Goal: Information Seeking & Learning: Learn about a topic

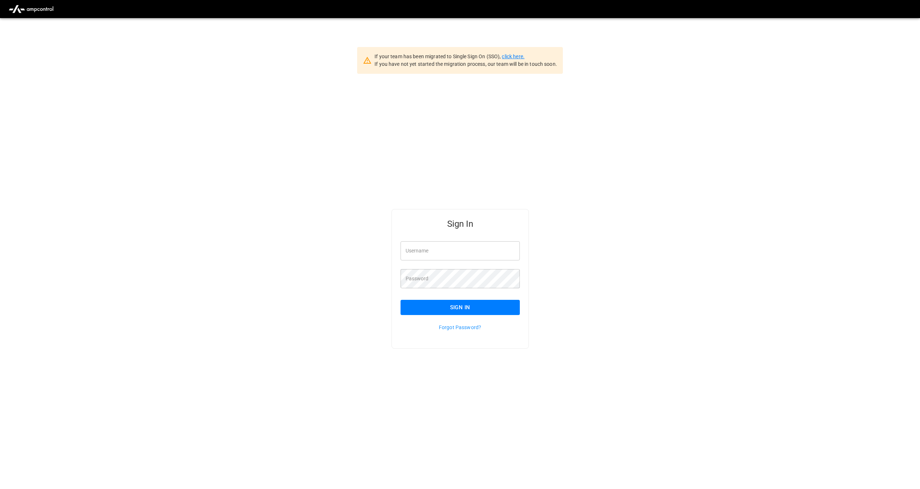
click at [514, 57] on link "click here." at bounding box center [513, 56] width 22 height 6
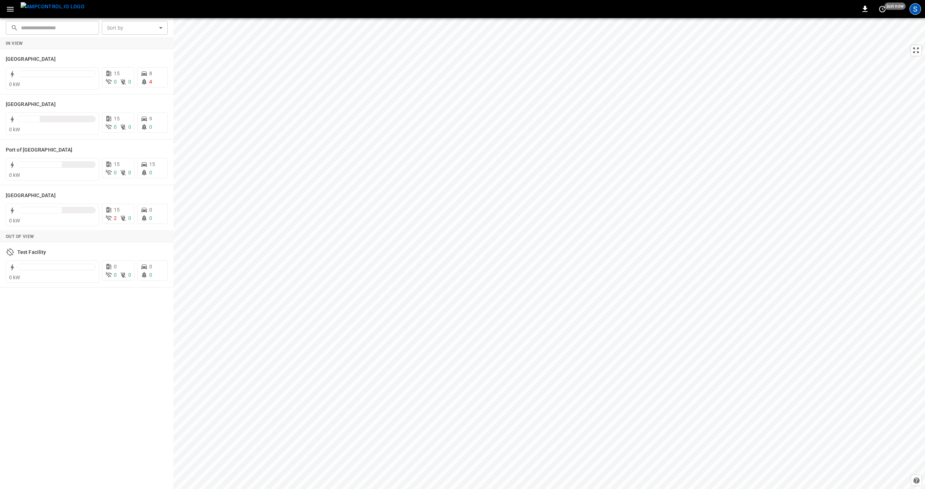
click at [915, 11] on div "S" at bounding box center [916, 9] width 12 height 12
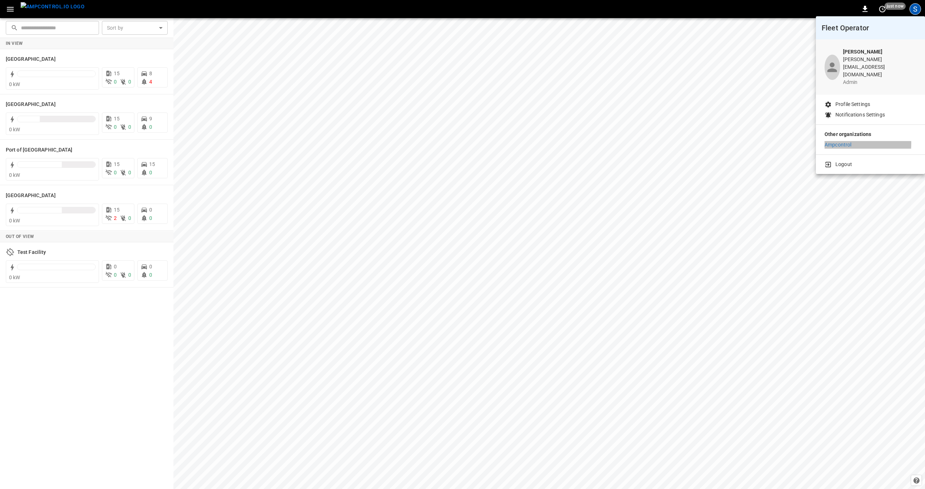
click at [836, 141] on p "Ampcontrol" at bounding box center [838, 145] width 27 height 8
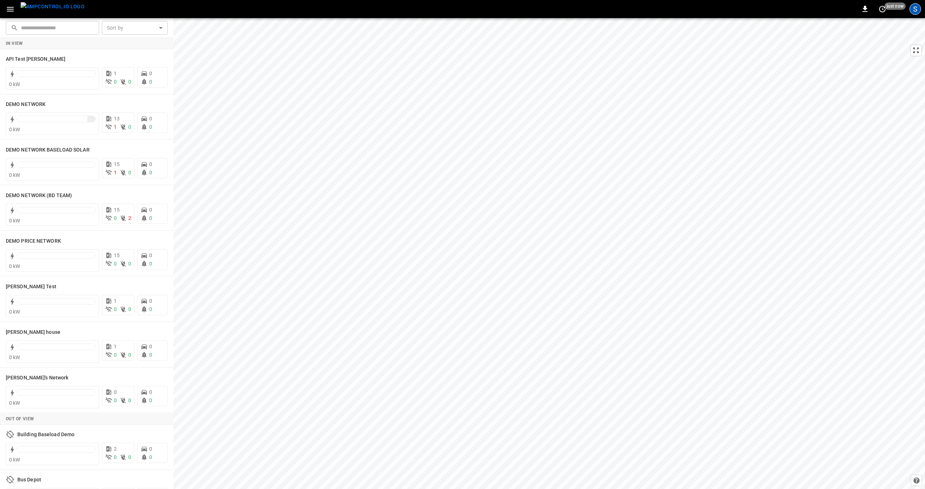
click at [915, 10] on div "S" at bounding box center [916, 9] width 12 height 12
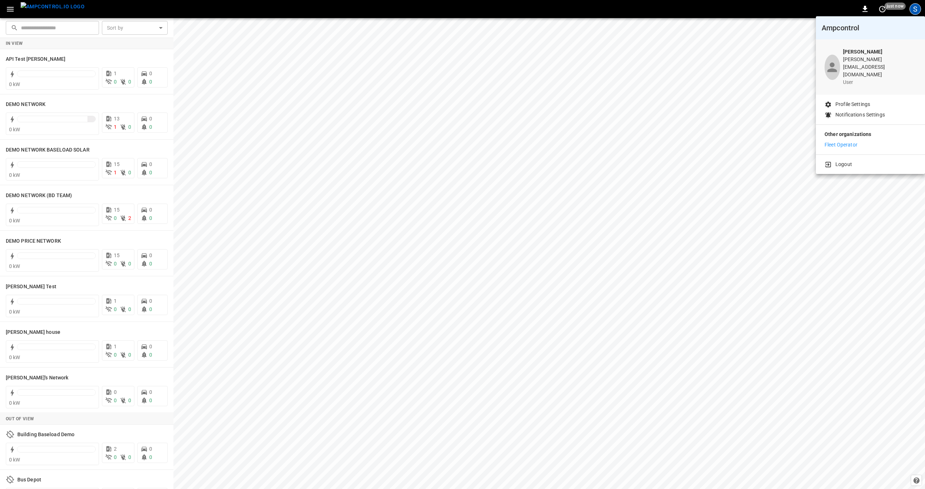
click at [856, 141] on p "Fleet Operator" at bounding box center [841, 145] width 33 height 8
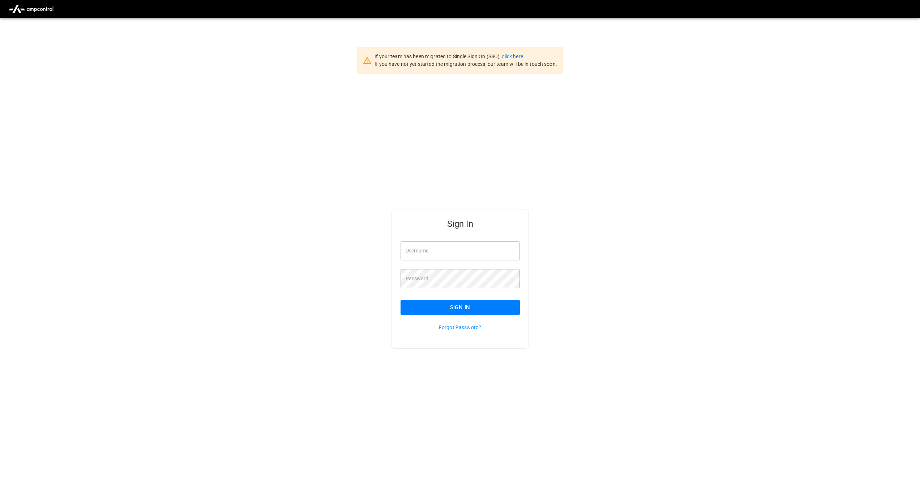
click at [454, 248] on input "Username" at bounding box center [459, 250] width 119 height 19
type input "**********"
click at [459, 303] on button "Sign In" at bounding box center [459, 307] width 119 height 15
click at [520, 57] on link "click here." at bounding box center [513, 56] width 22 height 6
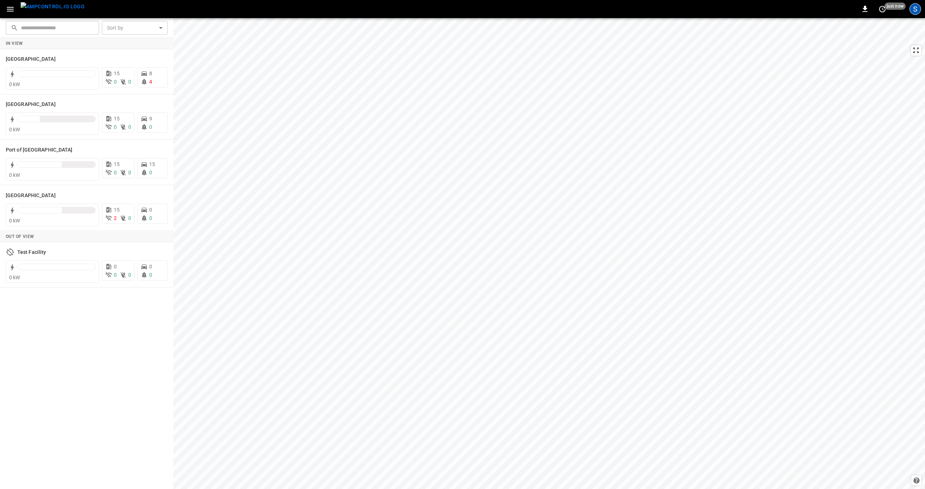
click at [918, 11] on div "S" at bounding box center [916, 9] width 12 height 12
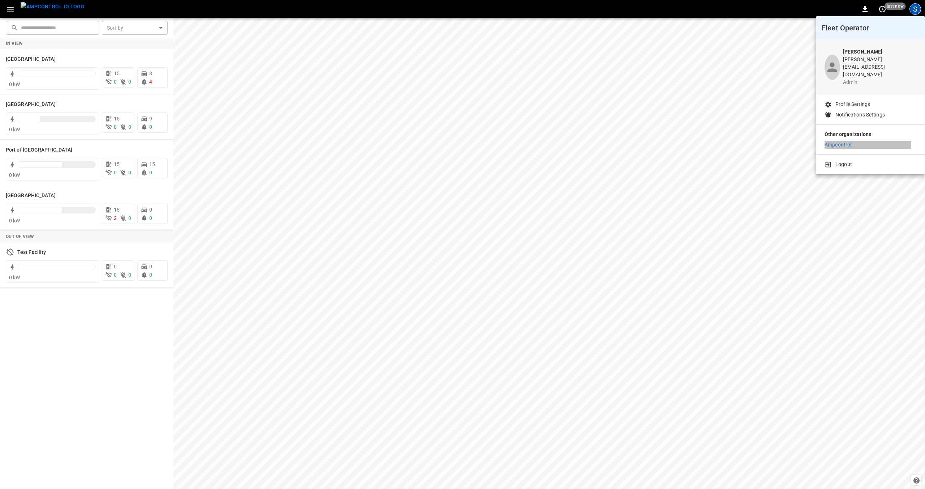
click at [838, 141] on p "Ampcontrol" at bounding box center [838, 145] width 27 height 8
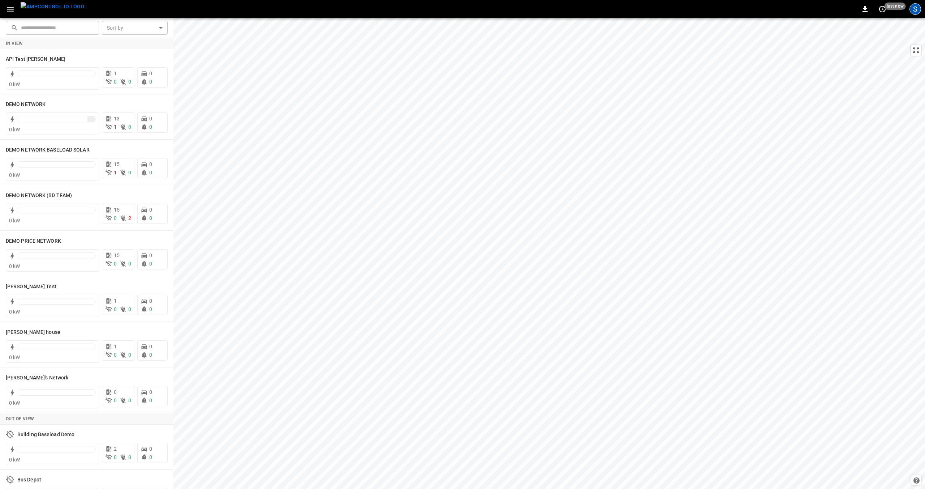
click at [917, 9] on div "S" at bounding box center [916, 9] width 12 height 12
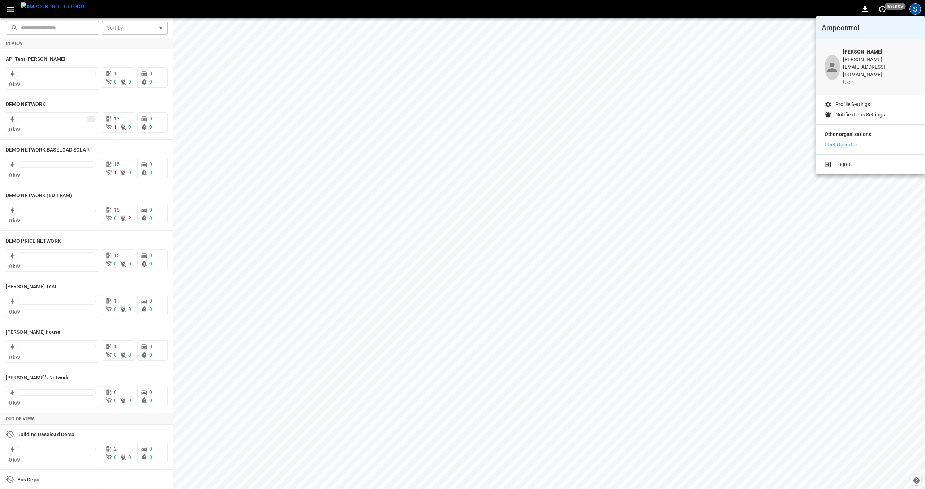
click at [850, 141] on p "Fleet Operator" at bounding box center [841, 145] width 33 height 8
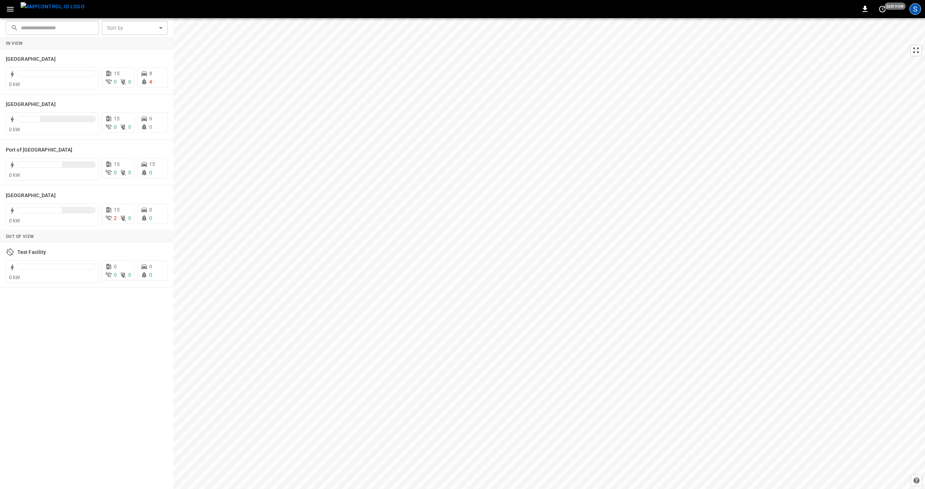
click at [917, 9] on div "S" at bounding box center [916, 9] width 12 height 12
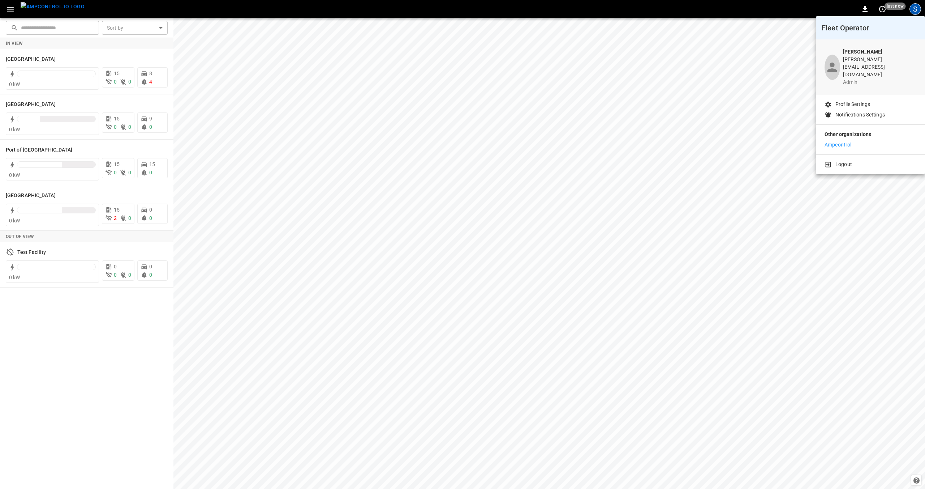
click at [846, 160] on p "Logout" at bounding box center [844, 164] width 17 height 8
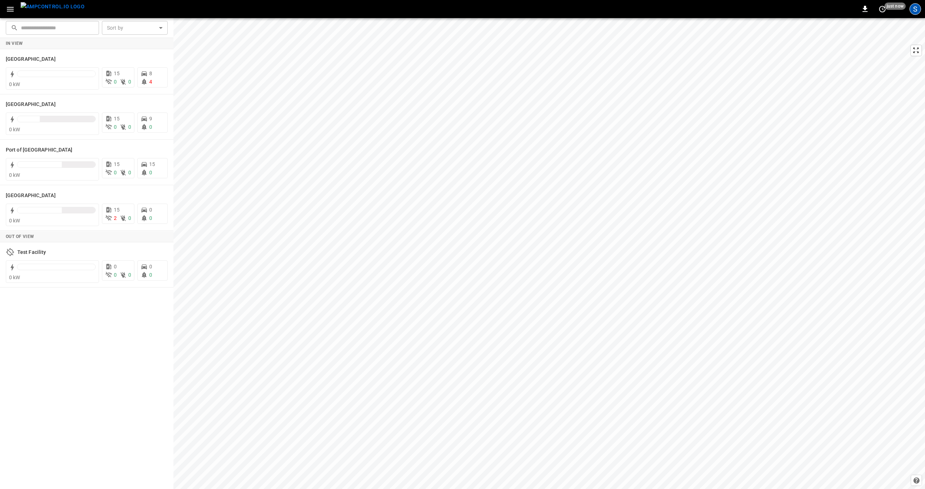
click at [911, 9] on div "S" at bounding box center [916, 9] width 12 height 12
click at [912, 11] on div "S" at bounding box center [916, 9] width 12 height 12
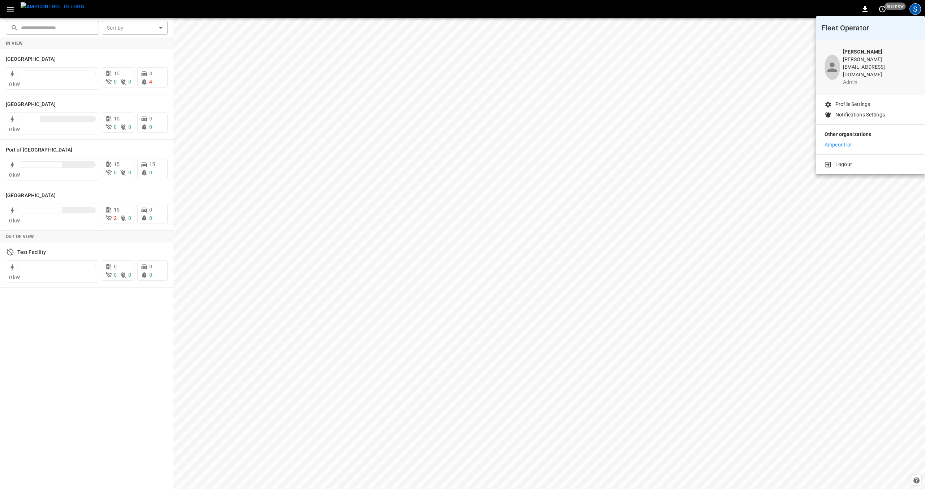
click at [852, 160] on li "Logout" at bounding box center [871, 164] width 92 height 8
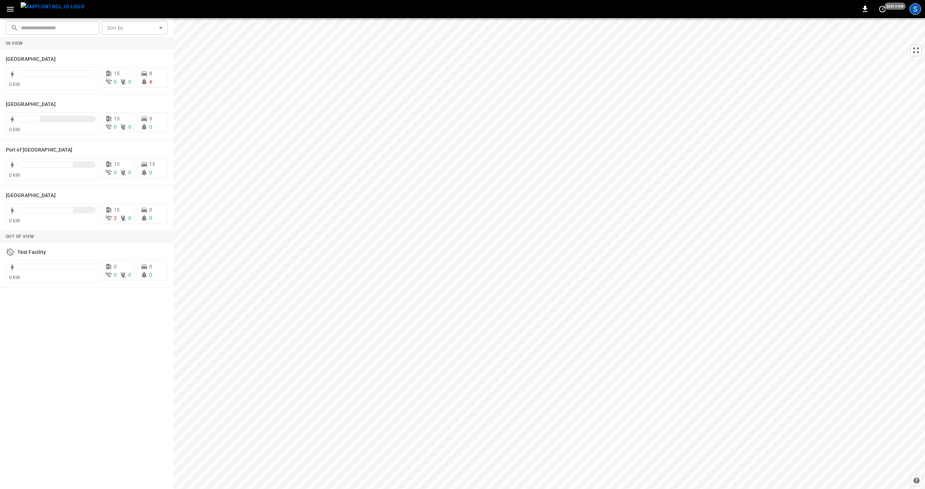
click at [917, 7] on div "S" at bounding box center [916, 9] width 12 height 12
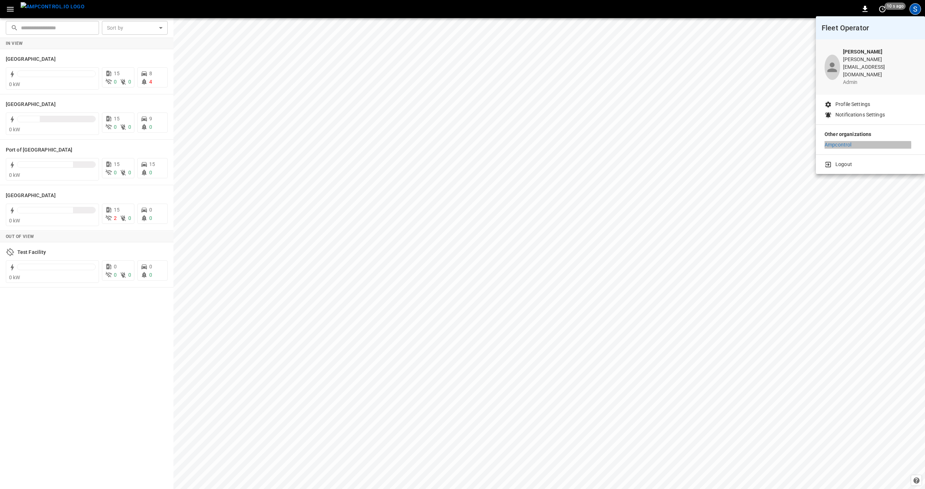
click at [853, 141] on li "Ampcontrol" at bounding box center [871, 145] width 92 height 8
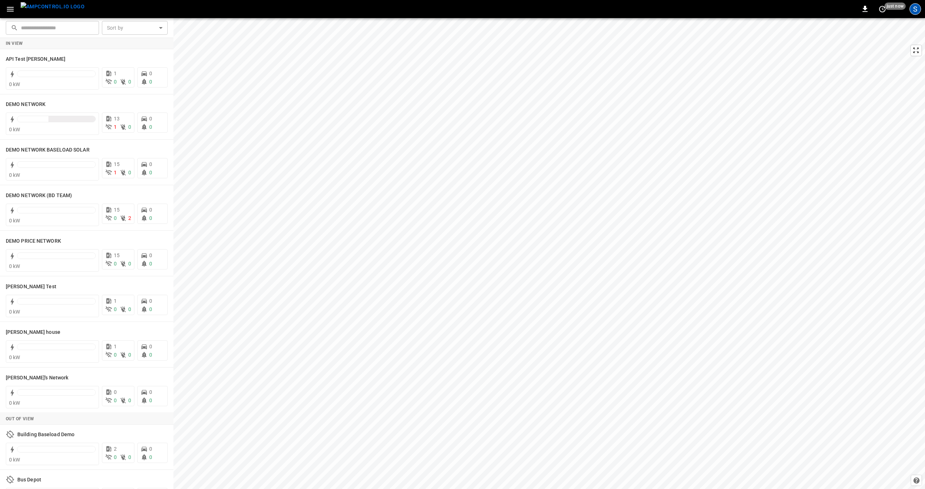
click at [918, 8] on div "S" at bounding box center [916, 9] width 12 height 12
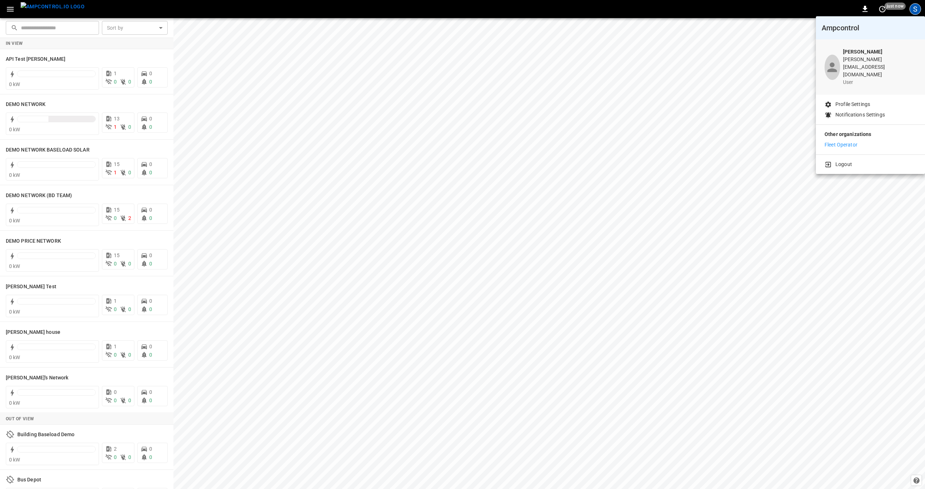
click at [840, 141] on p "Fleet Operator" at bounding box center [841, 145] width 33 height 8
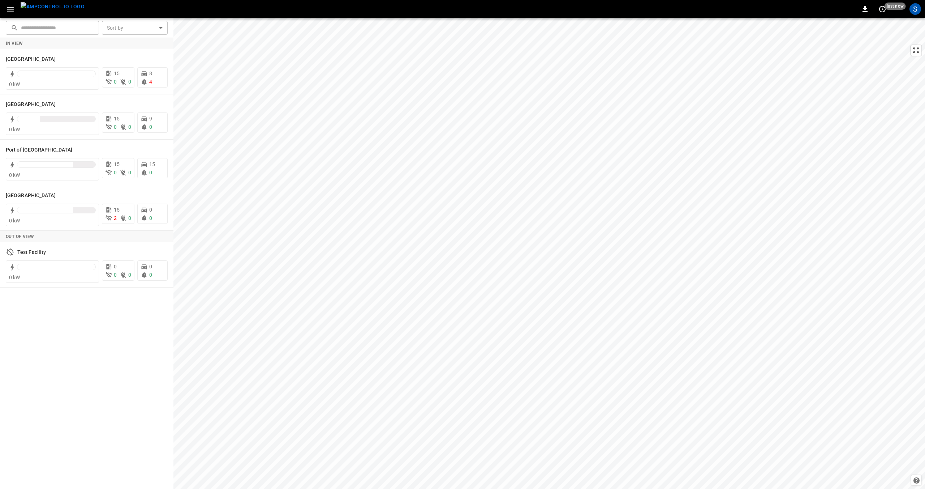
click at [7, 8] on icon "button" at bounding box center [10, 9] width 9 height 9
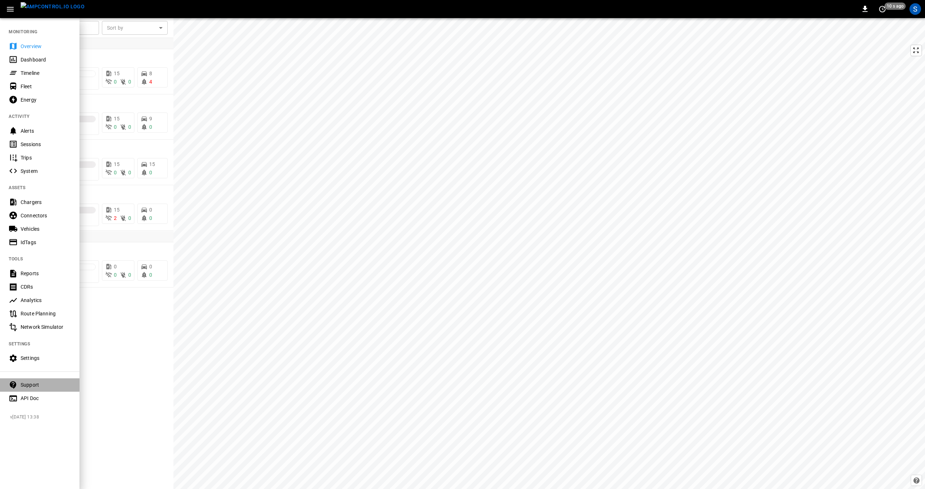
click at [35, 383] on div "Support" at bounding box center [46, 384] width 50 height 7
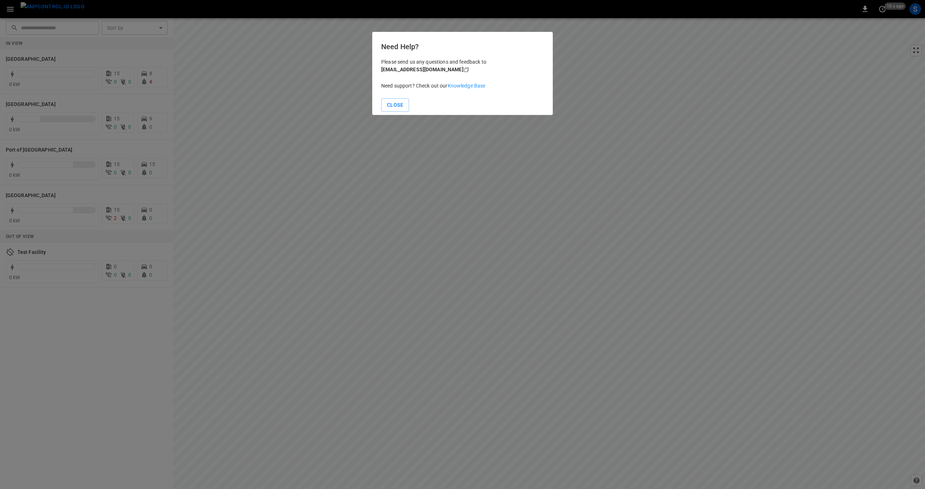
click at [469, 85] on link "Knowledge Base" at bounding box center [467, 86] width 38 height 6
click at [400, 103] on button "Close" at bounding box center [395, 104] width 28 height 13
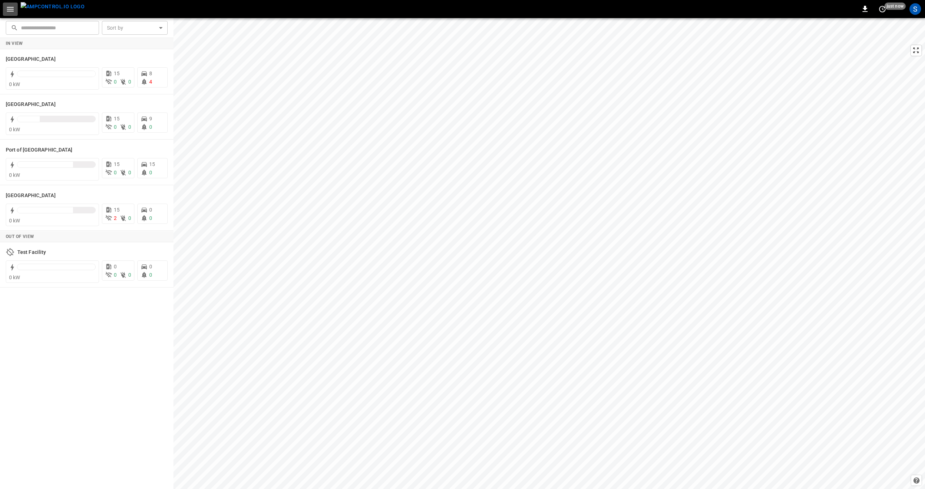
click at [10, 9] on icon "button" at bounding box center [10, 9] width 7 height 5
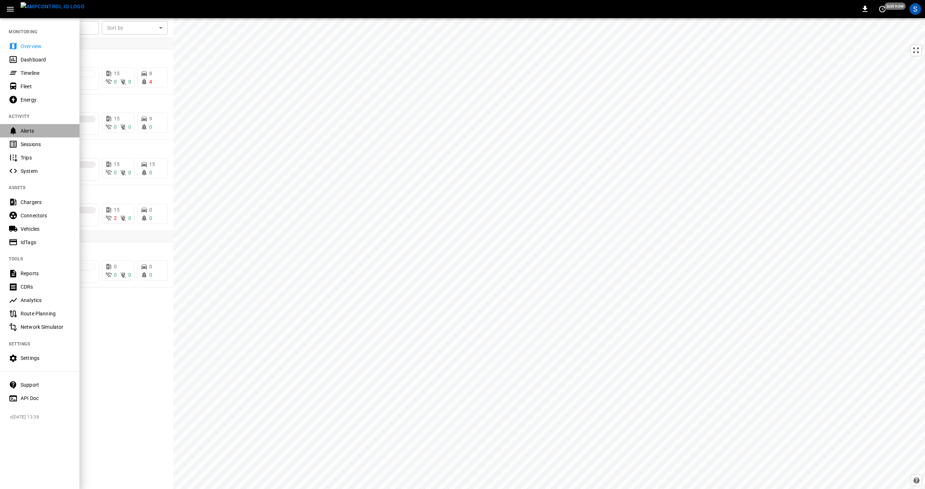
click at [27, 130] on div "Alerts" at bounding box center [46, 130] width 50 height 7
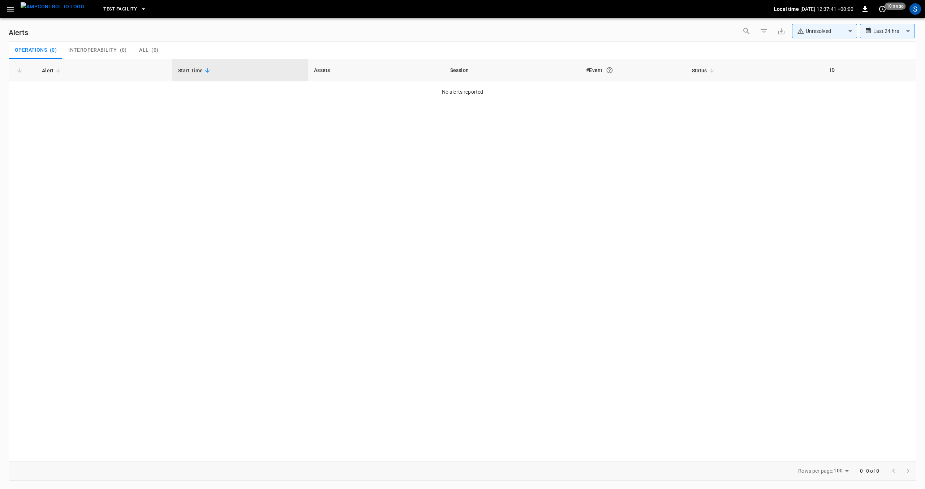
click at [9, 7] on icon "button" at bounding box center [10, 9] width 7 height 5
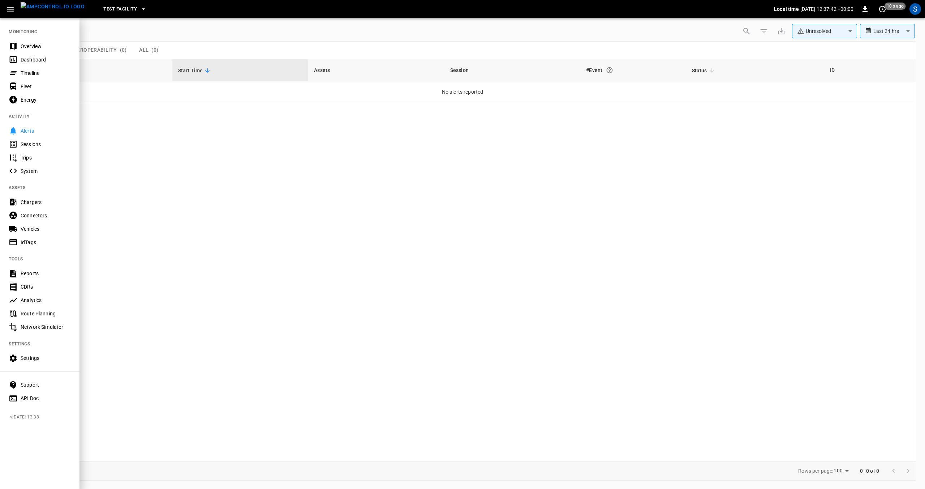
click at [124, 5] on button "Test Facility" at bounding box center [124, 9] width 49 height 14
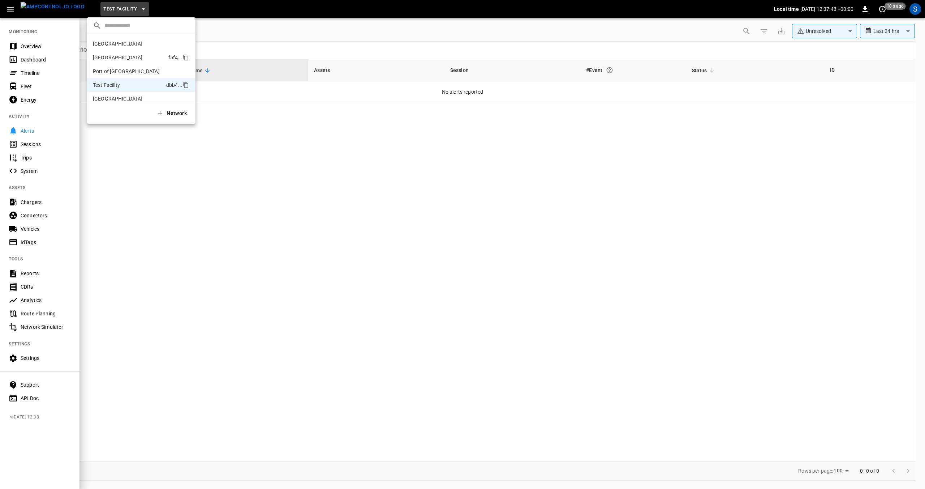
scroll to position [6, 0]
click at [116, 40] on p "Frankfurt Depot" at bounding box center [118, 37] width 50 height 7
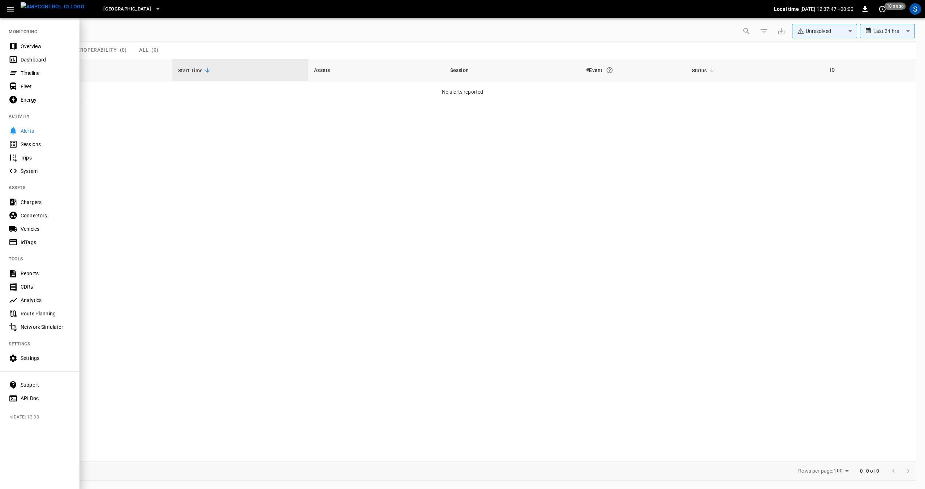
click at [127, 10] on span "[GEOGRAPHIC_DATA]" at bounding box center [127, 9] width 48 height 8
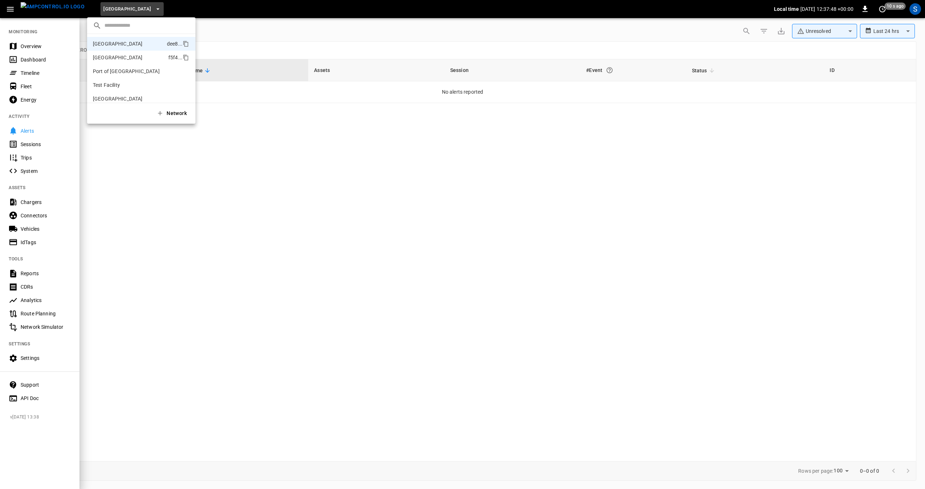
click at [111, 56] on p "[GEOGRAPHIC_DATA]" at bounding box center [118, 57] width 50 height 7
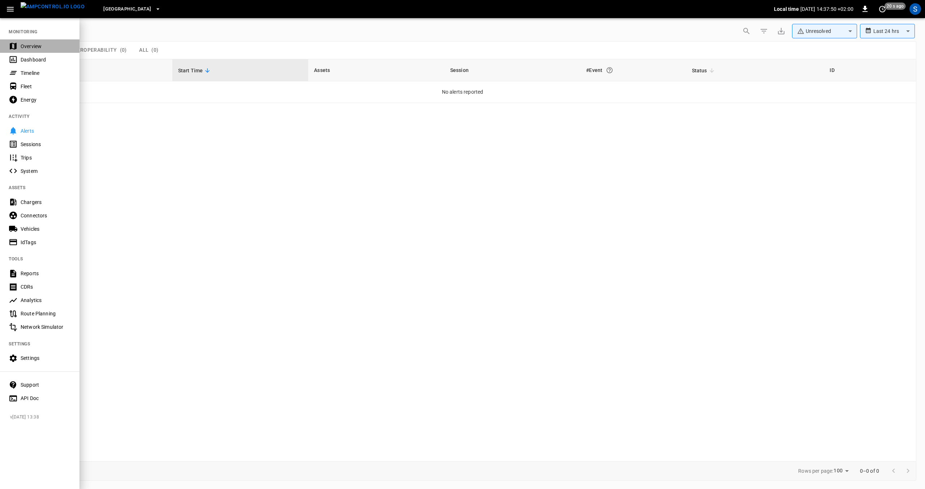
click at [23, 46] on div "Overview" at bounding box center [46, 46] width 50 height 7
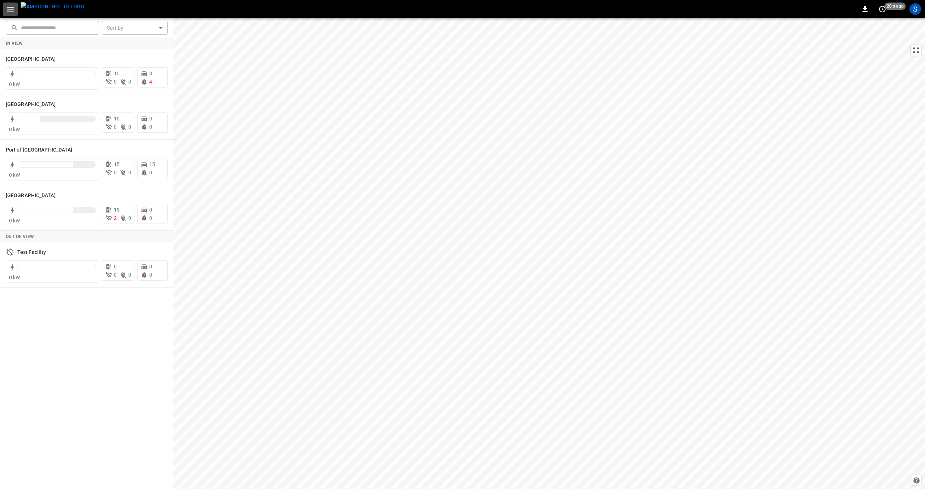
click at [7, 5] on icon "button" at bounding box center [10, 9] width 9 height 9
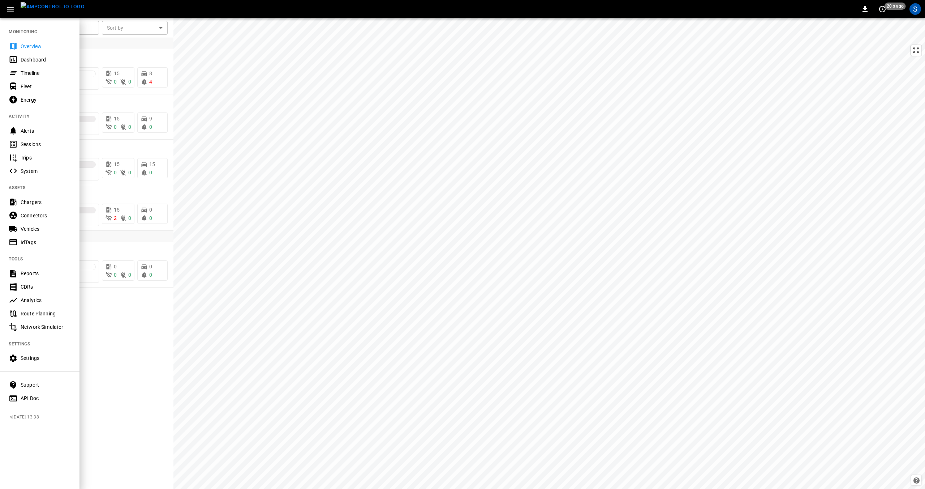
click at [34, 58] on div "Dashboard" at bounding box center [46, 59] width 50 height 7
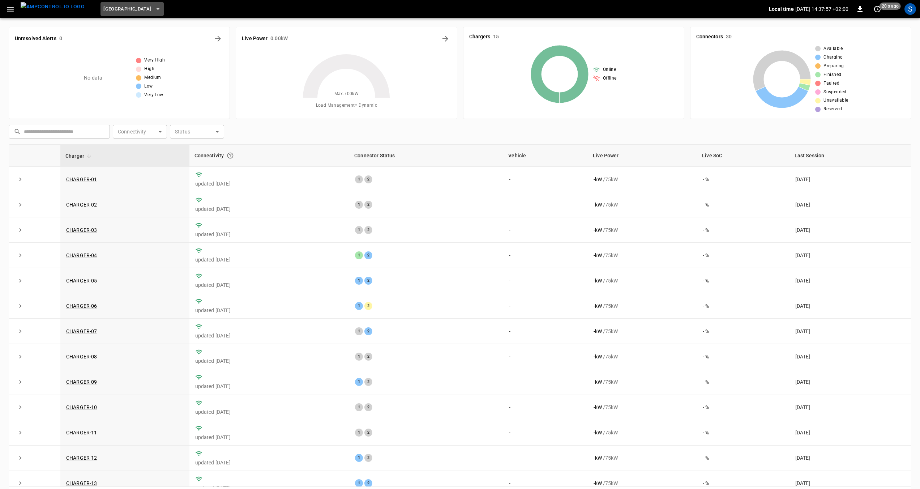
click at [132, 8] on span "Port of Barcelona" at bounding box center [127, 9] width 48 height 8
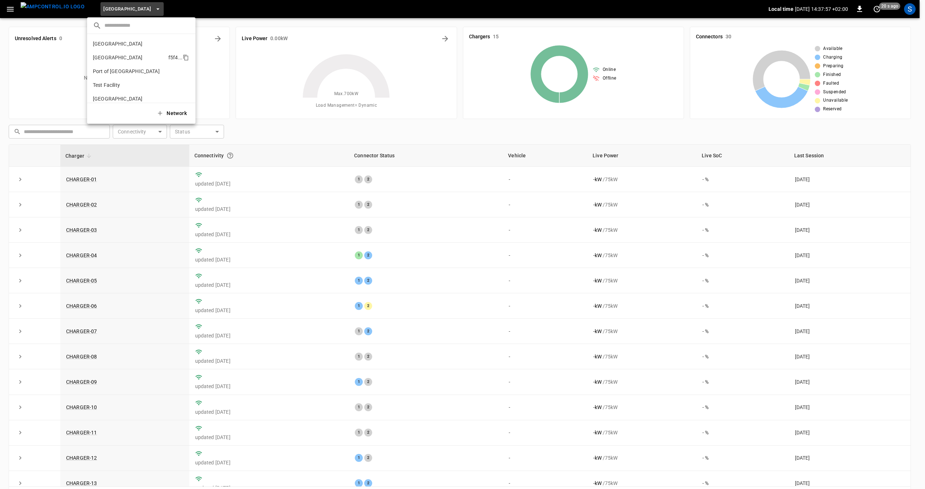
scroll to position [6, 0]
click at [121, 38] on p "Frankfurt Depot" at bounding box center [118, 37] width 50 height 7
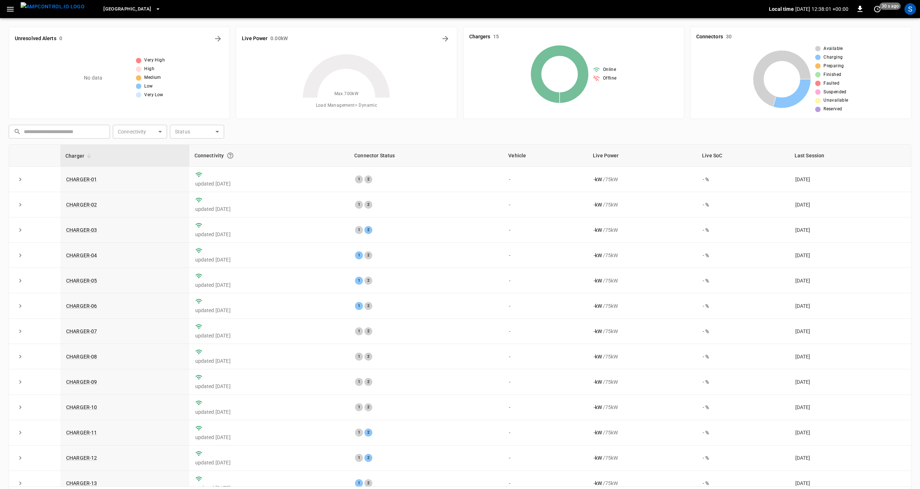
click at [7, 10] on icon "button" at bounding box center [10, 9] width 9 height 9
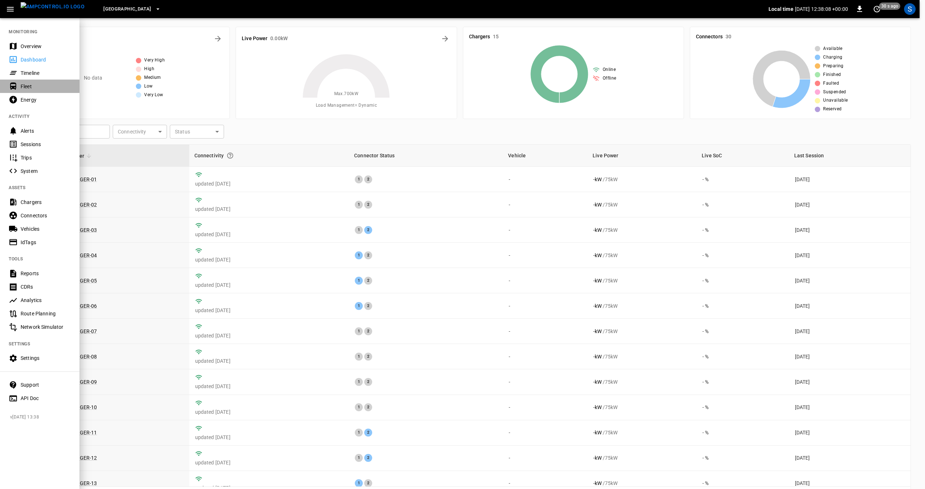
click at [31, 86] on div "Fleet" at bounding box center [46, 86] width 50 height 7
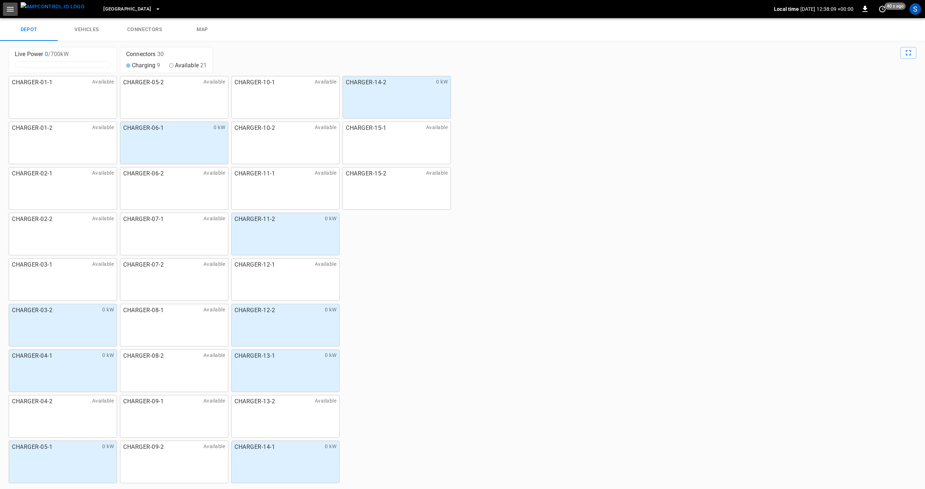
click at [12, 9] on icon "button" at bounding box center [10, 9] width 7 height 5
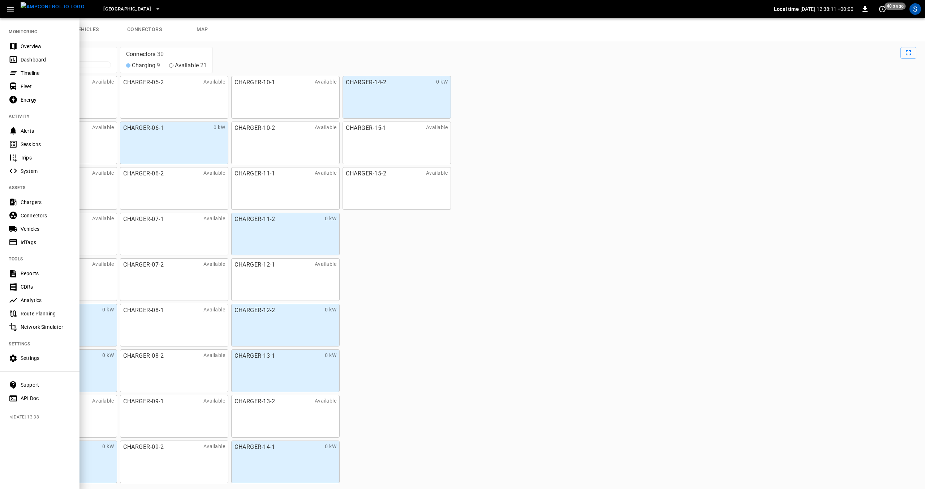
click at [29, 99] on div "Energy" at bounding box center [46, 99] width 50 height 7
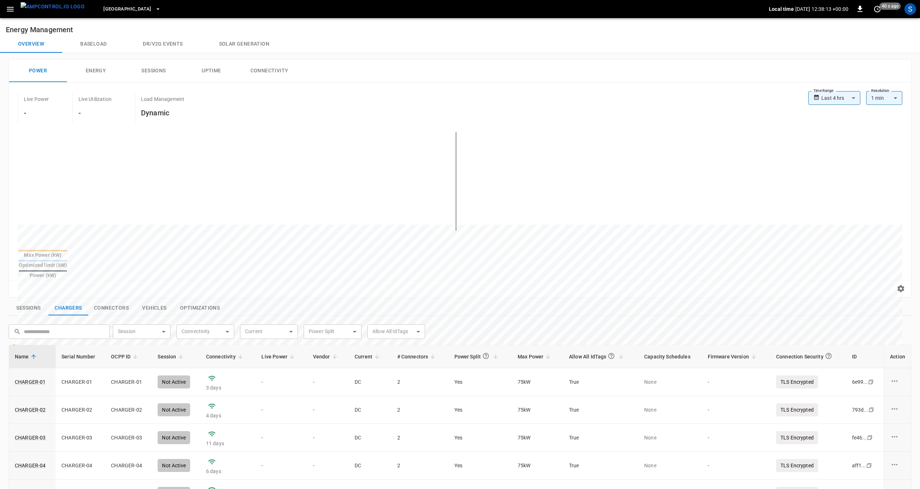
click at [160, 101] on p "Load Management" at bounding box center [162, 98] width 43 height 7
click at [913, 6] on div "S" at bounding box center [910, 9] width 12 height 12
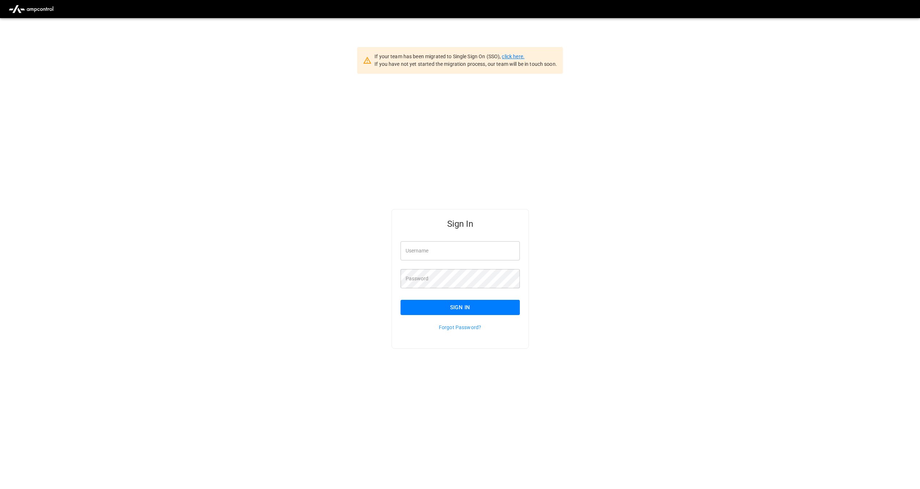
click at [520, 55] on link "click here." at bounding box center [513, 56] width 22 height 6
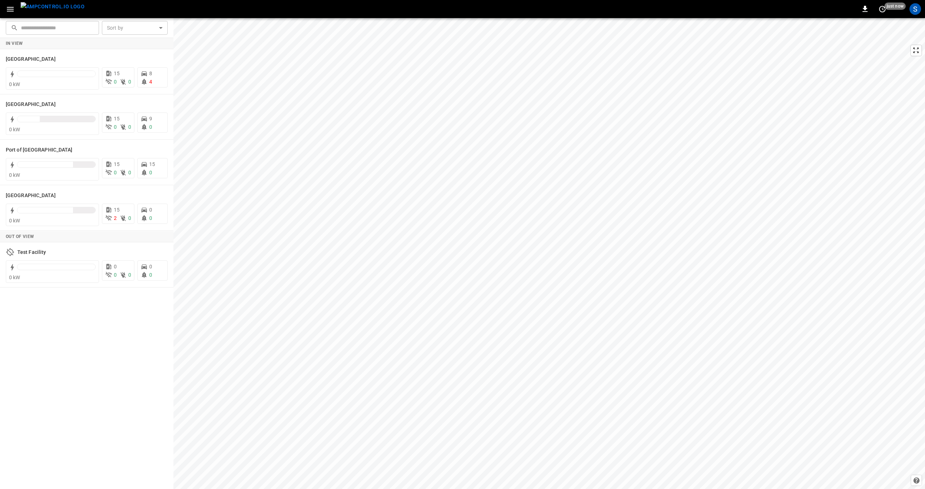
click at [10, 10] on icon "button" at bounding box center [10, 9] width 7 height 5
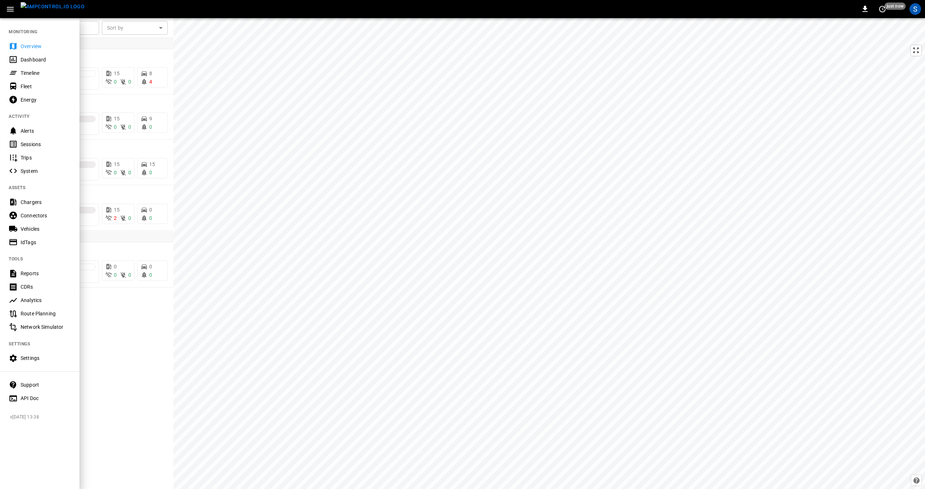
click at [29, 59] on div "Dashboard" at bounding box center [46, 59] width 50 height 7
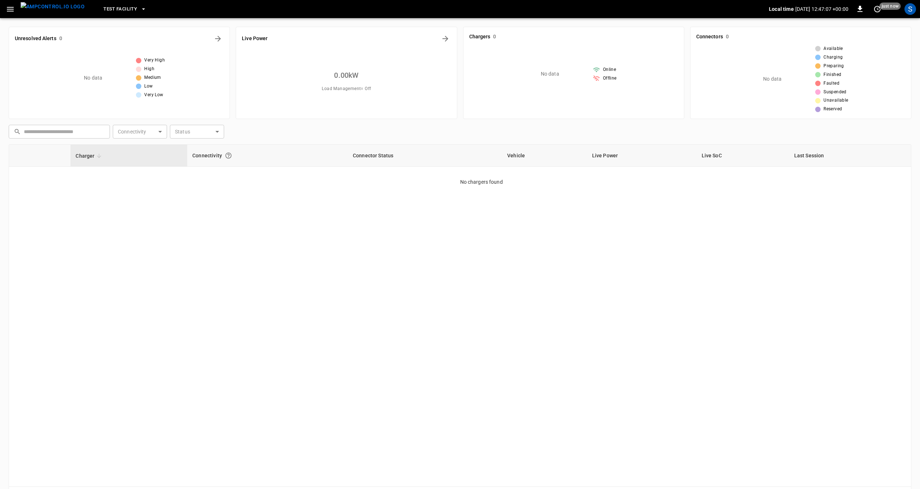
click at [13, 8] on icon "button" at bounding box center [10, 9] width 9 height 9
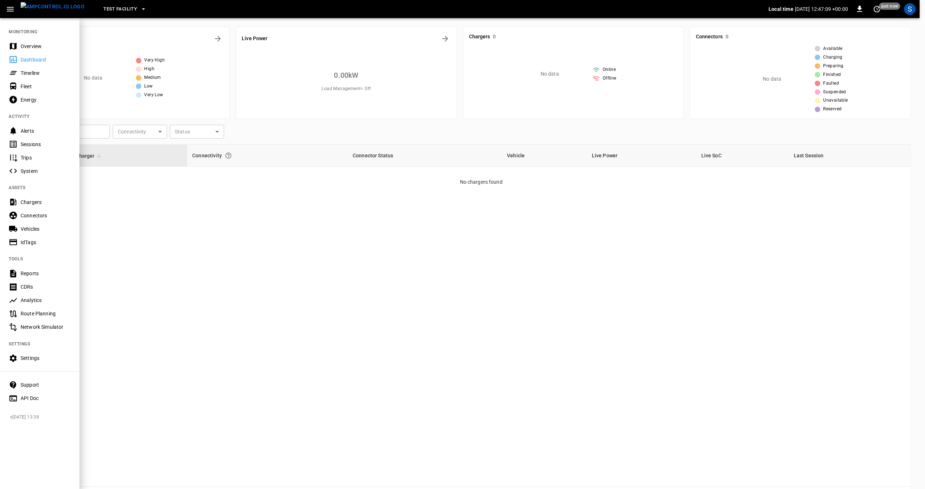
click at [17, 73] on icon at bounding box center [13, 72] width 9 height 9
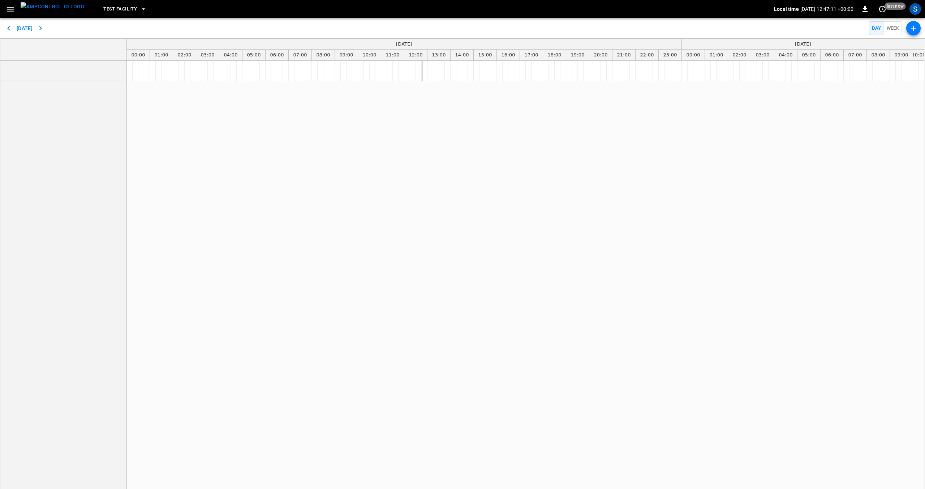
click at [10, 10] on icon "button" at bounding box center [10, 9] width 9 height 9
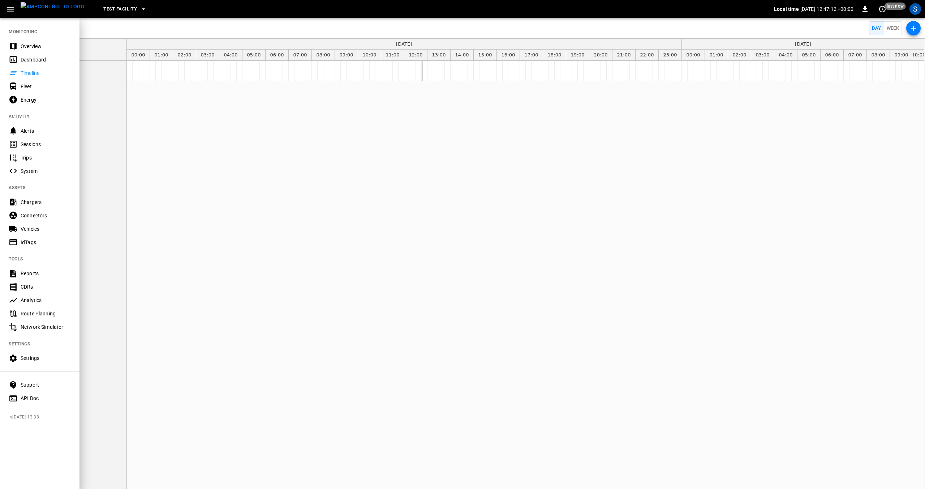
click at [17, 88] on icon at bounding box center [13, 86] width 9 height 9
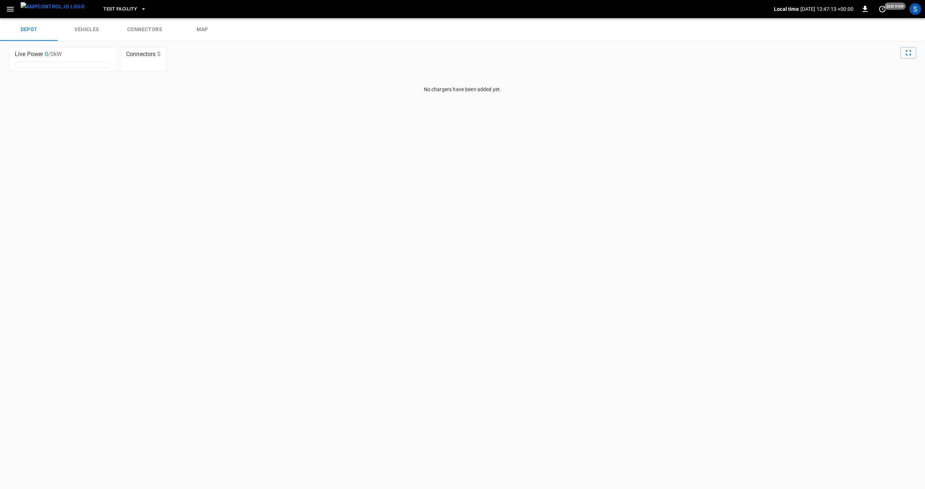
click at [9, 10] on icon "button" at bounding box center [10, 9] width 9 height 9
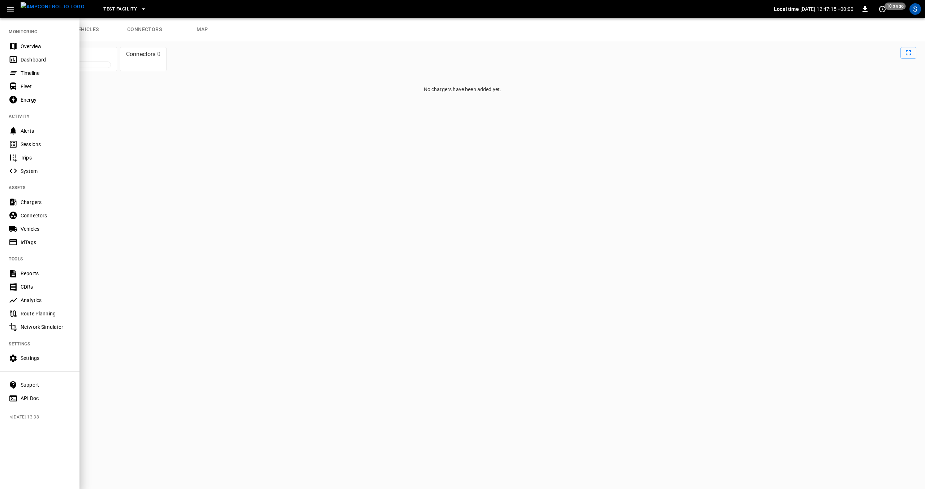
click at [23, 100] on div "Energy" at bounding box center [46, 99] width 50 height 7
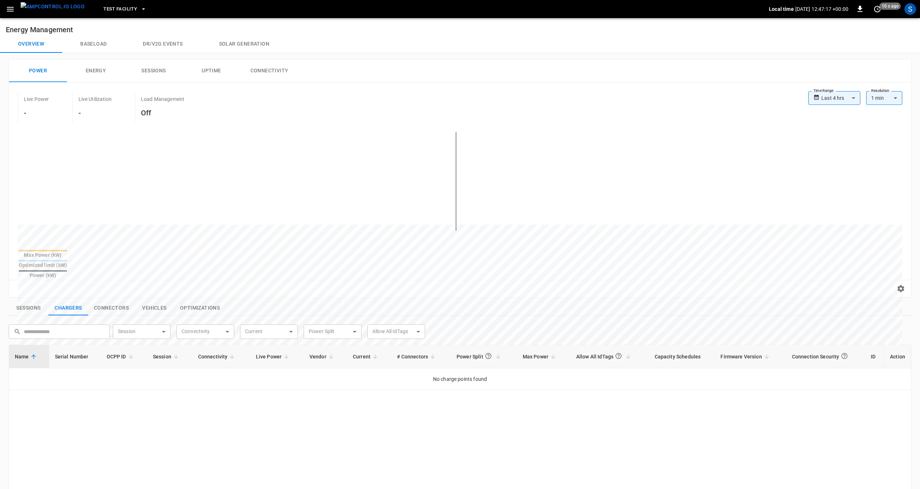
click at [7, 9] on icon "button" at bounding box center [10, 9] width 9 height 9
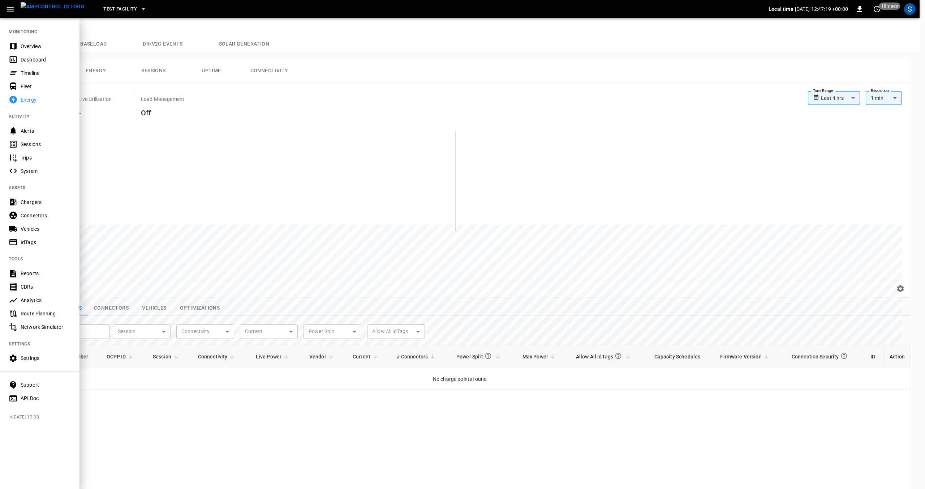
click at [21, 130] on div "Alerts" at bounding box center [46, 130] width 50 height 7
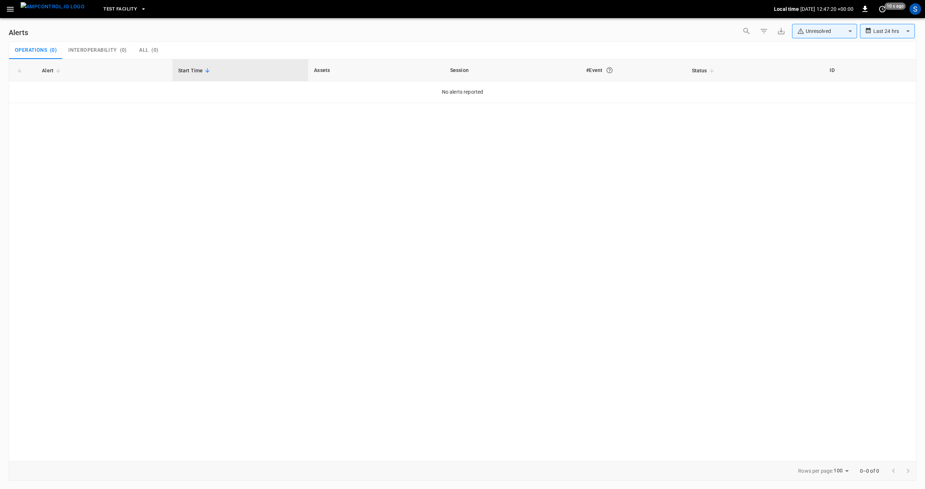
click at [10, 9] on icon "button" at bounding box center [10, 9] width 9 height 9
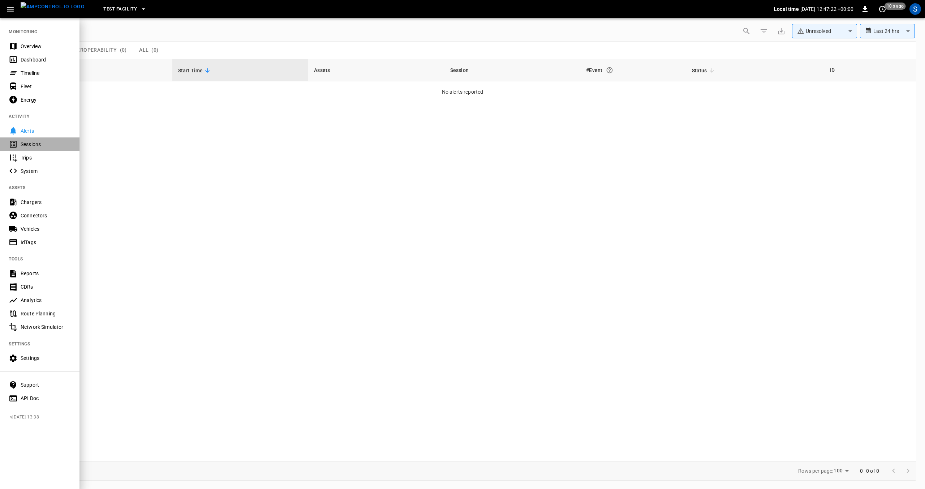
click at [23, 144] on div "Sessions" at bounding box center [46, 144] width 50 height 7
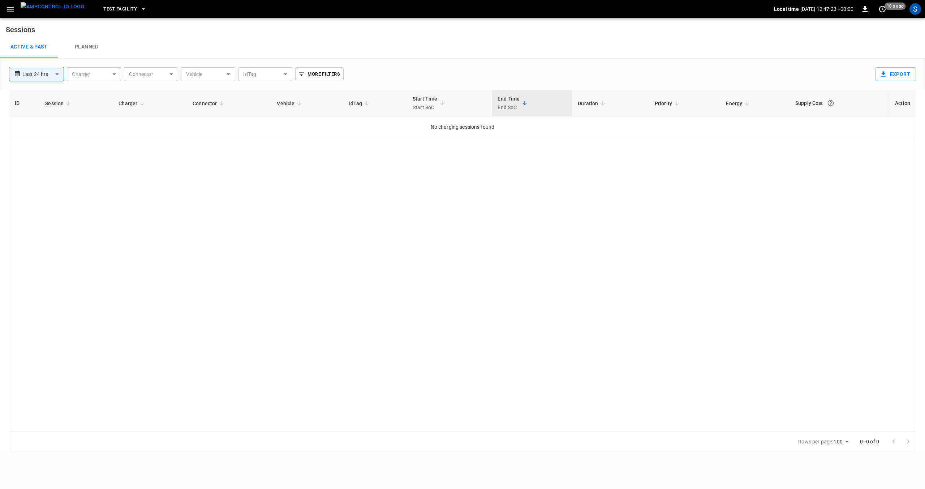
click at [10, 7] on icon "button" at bounding box center [10, 9] width 7 height 5
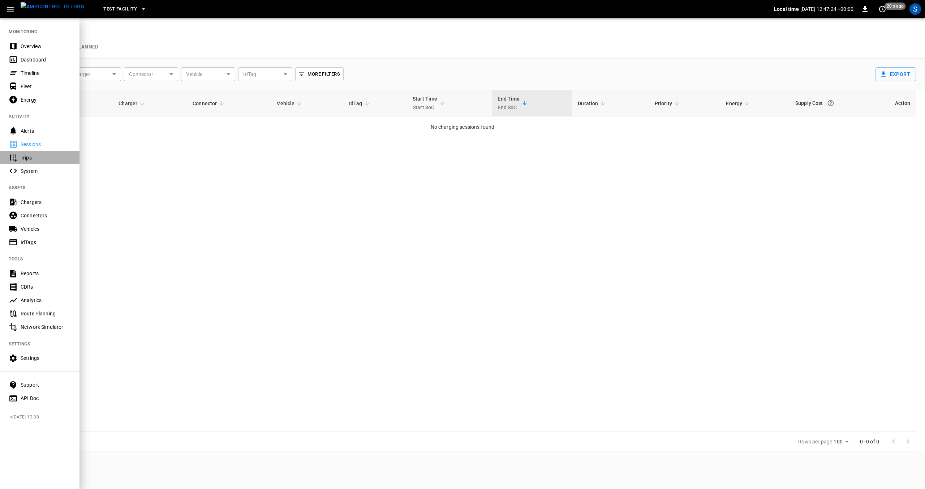
click at [23, 159] on div "Trips" at bounding box center [46, 157] width 50 height 7
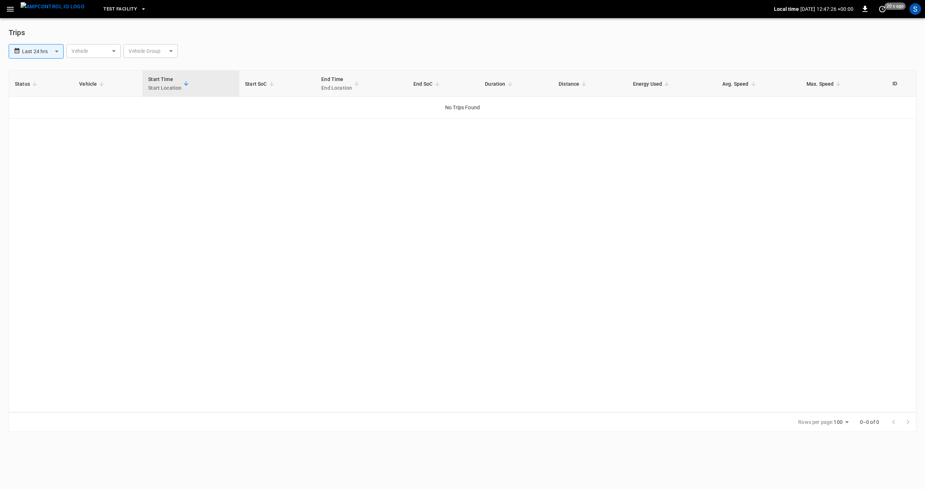
click at [12, 10] on icon "button" at bounding box center [10, 9] width 9 height 9
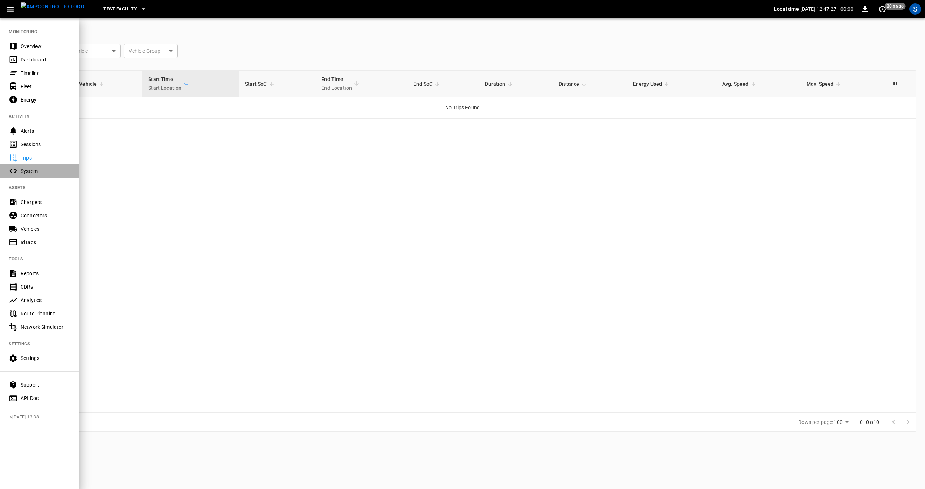
click at [16, 174] on icon at bounding box center [13, 170] width 9 height 9
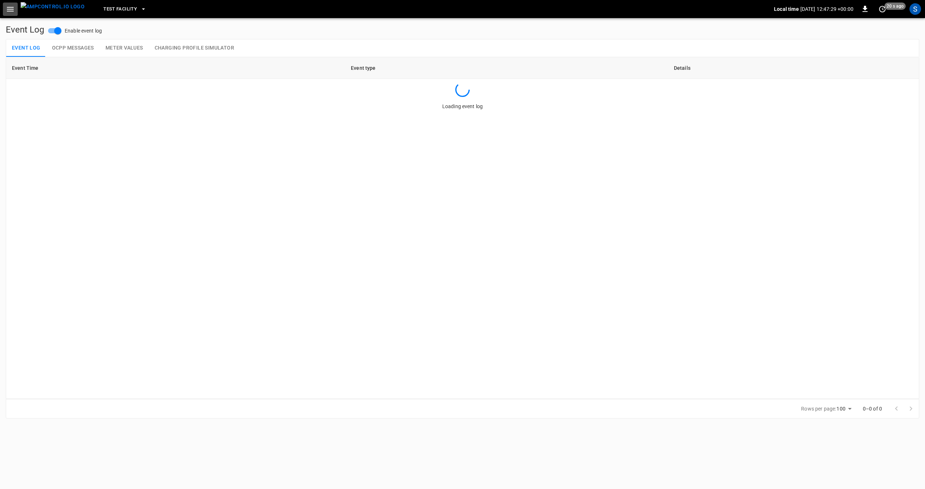
click at [12, 10] on icon "button" at bounding box center [10, 9] width 9 height 9
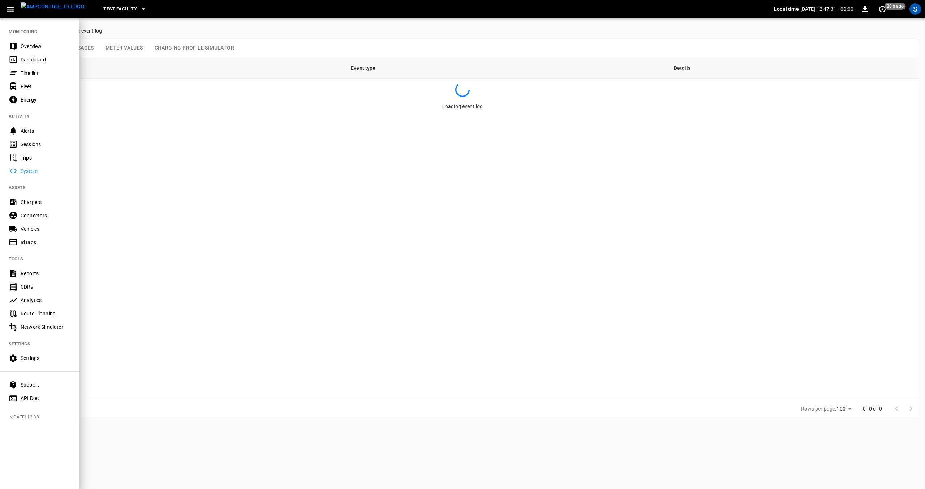
click at [20, 202] on div "Chargers" at bounding box center [40, 201] width 80 height 13
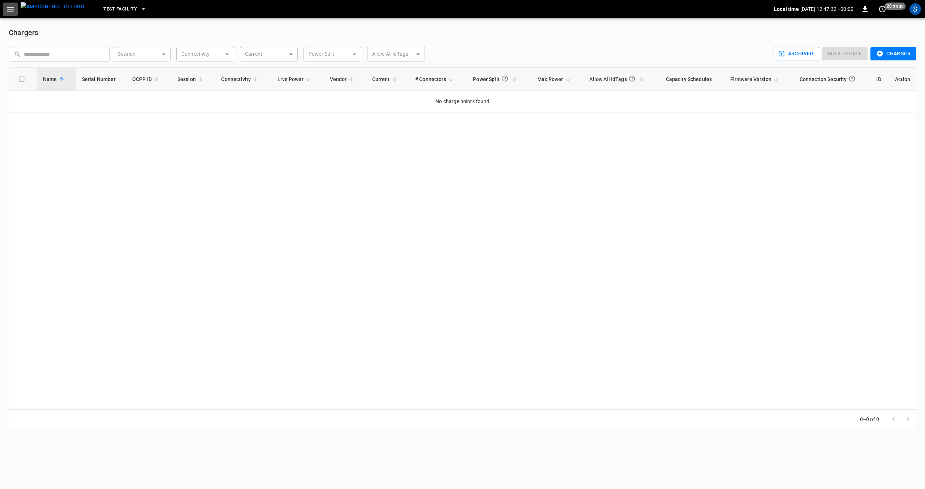
click at [11, 12] on icon "button" at bounding box center [10, 9] width 9 height 9
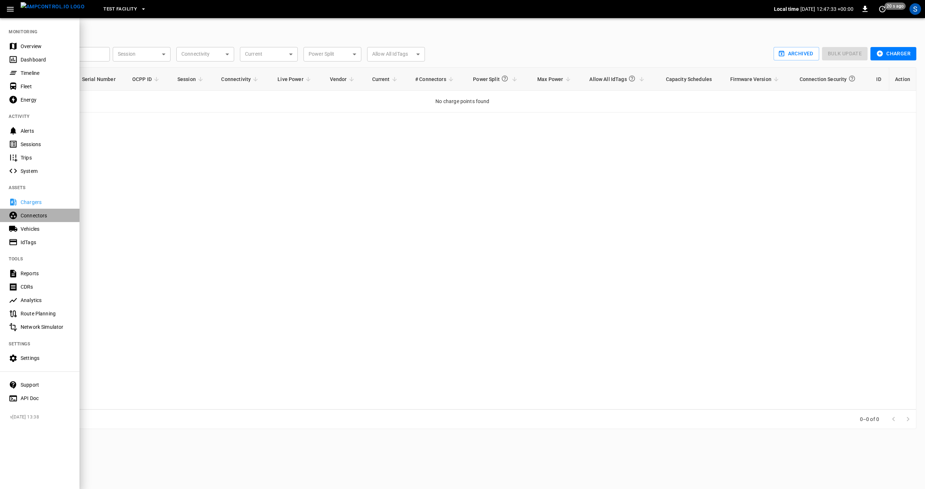
click at [33, 216] on div "Connectors" at bounding box center [46, 215] width 50 height 7
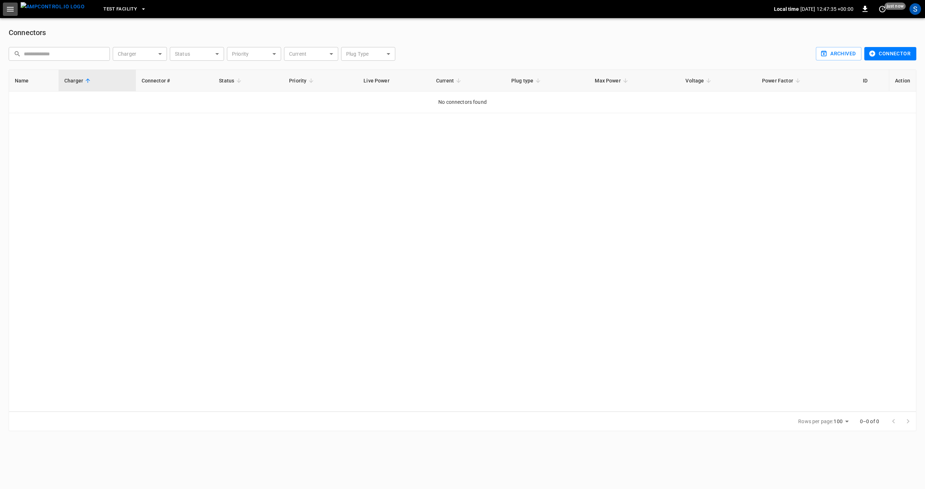
click at [12, 9] on icon "button" at bounding box center [10, 9] width 7 height 5
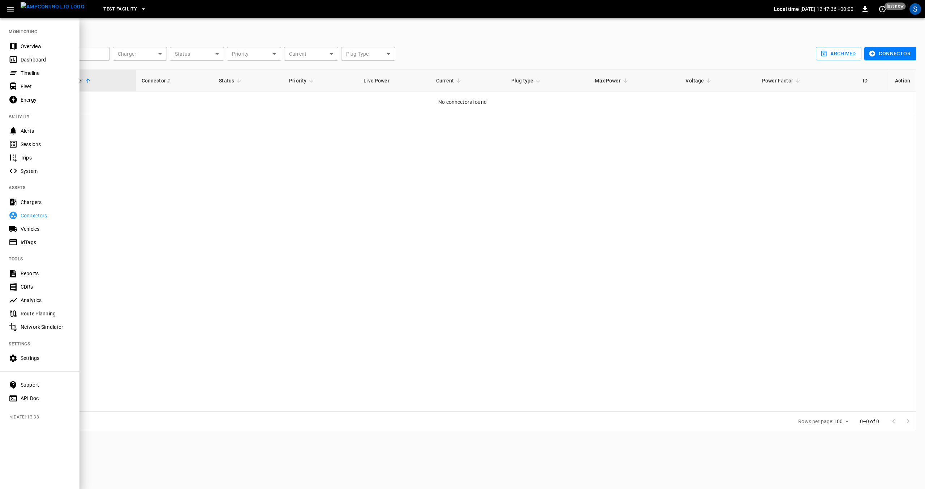
click at [29, 230] on div "Vehicles" at bounding box center [46, 228] width 50 height 7
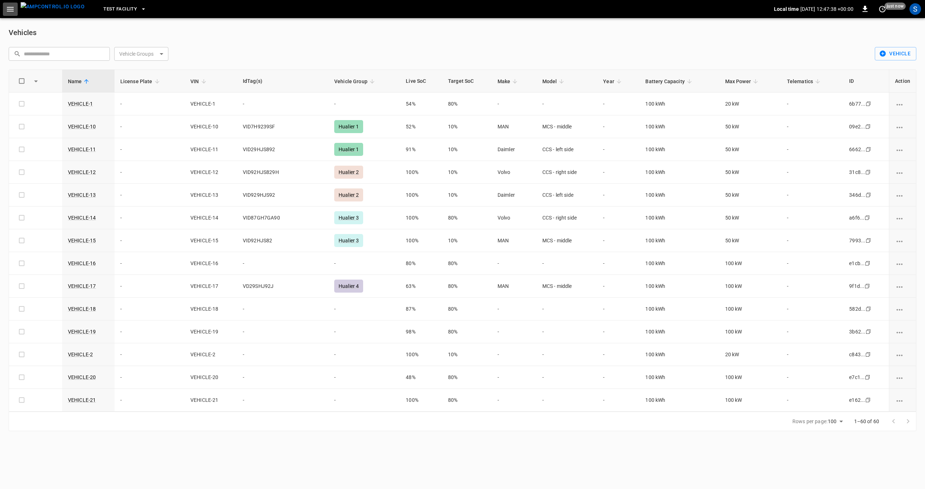
click at [9, 9] on icon "button" at bounding box center [10, 9] width 7 height 5
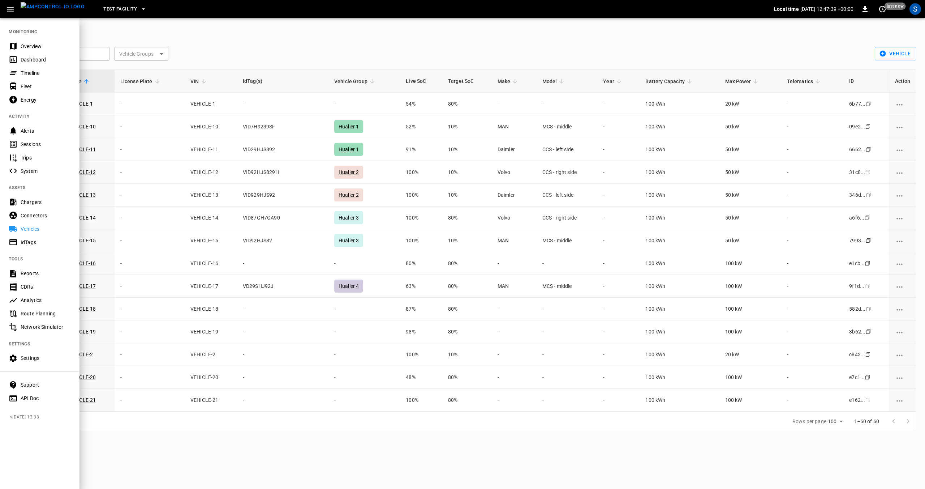
click at [22, 241] on div "IdTags" at bounding box center [46, 242] width 50 height 7
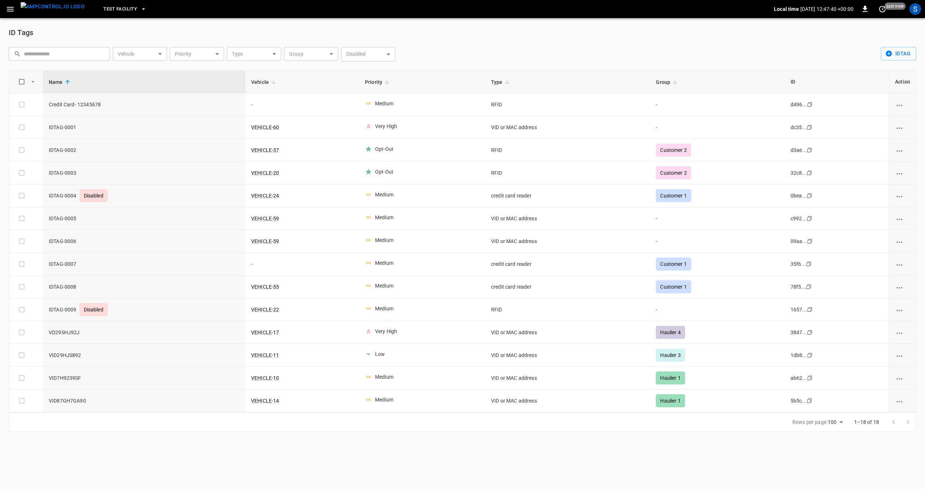
click at [12, 7] on icon "button" at bounding box center [10, 9] width 7 height 5
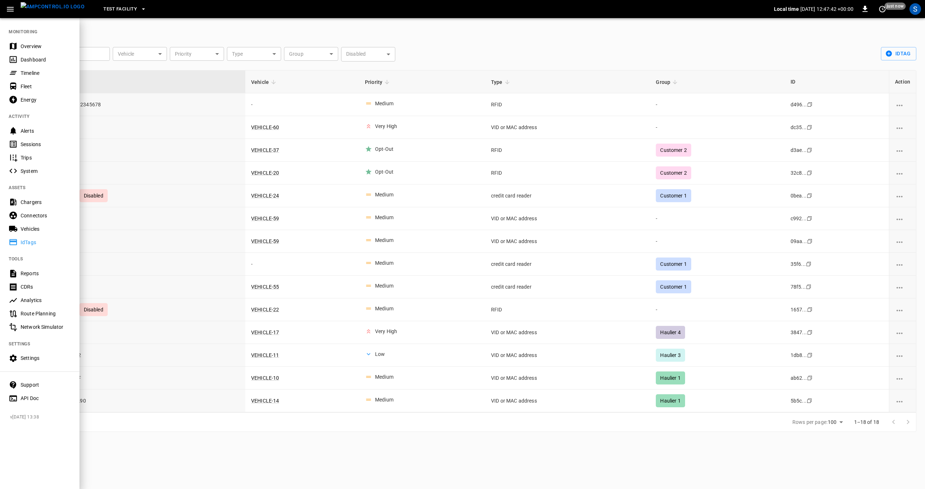
click at [25, 273] on div "Reports" at bounding box center [46, 273] width 50 height 7
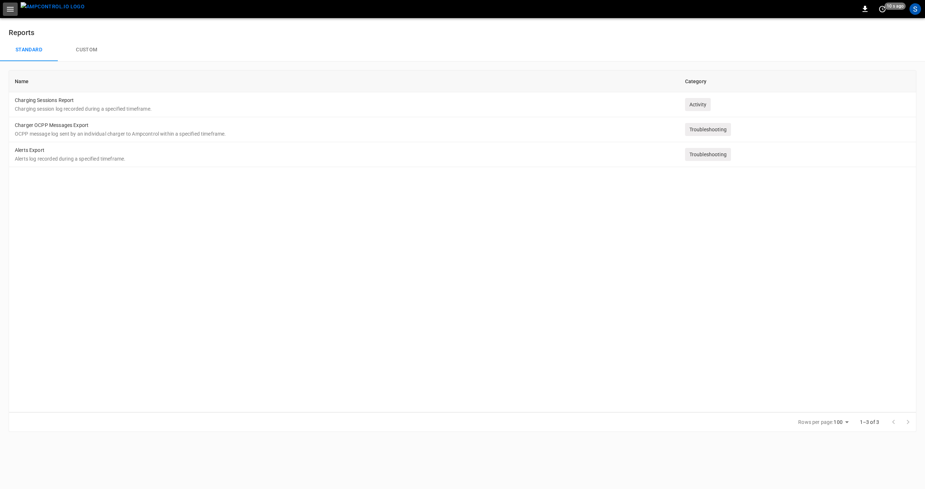
click at [12, 10] on icon "button" at bounding box center [10, 9] width 9 height 9
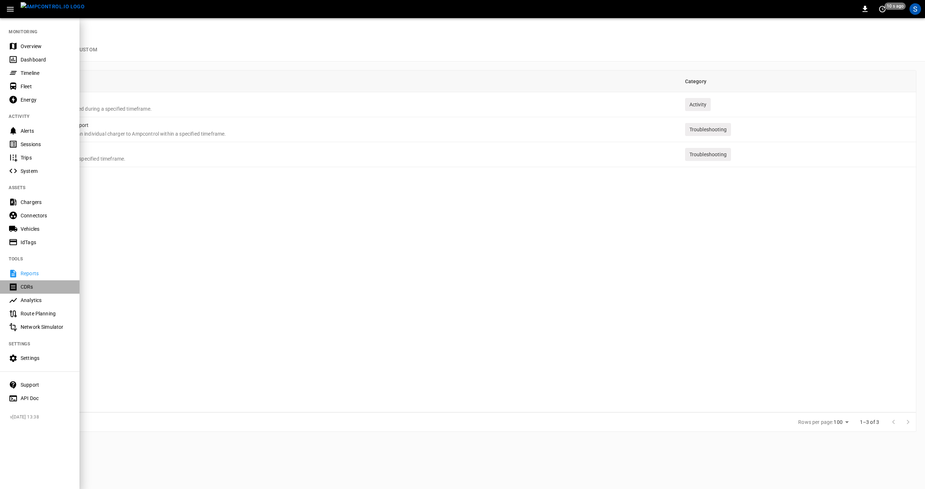
click at [26, 287] on div "CDRs" at bounding box center [46, 286] width 50 height 7
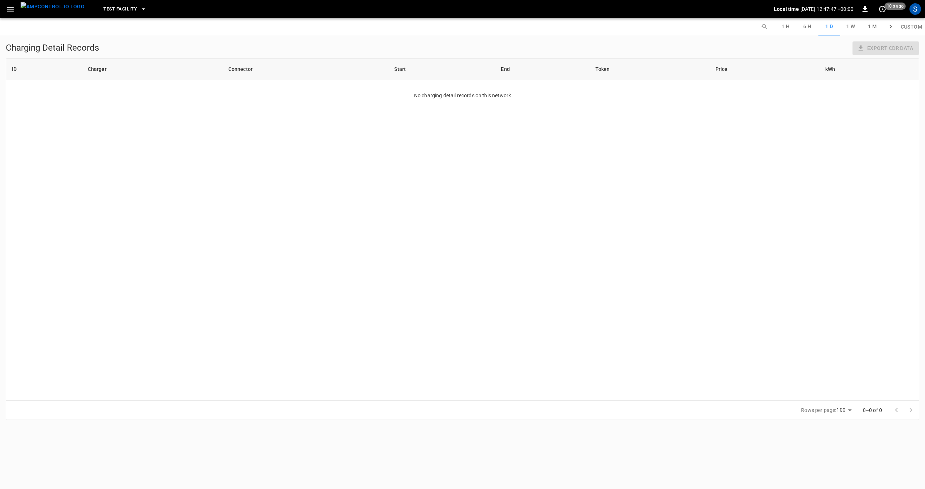
click at [12, 8] on icon "button" at bounding box center [10, 9] width 9 height 9
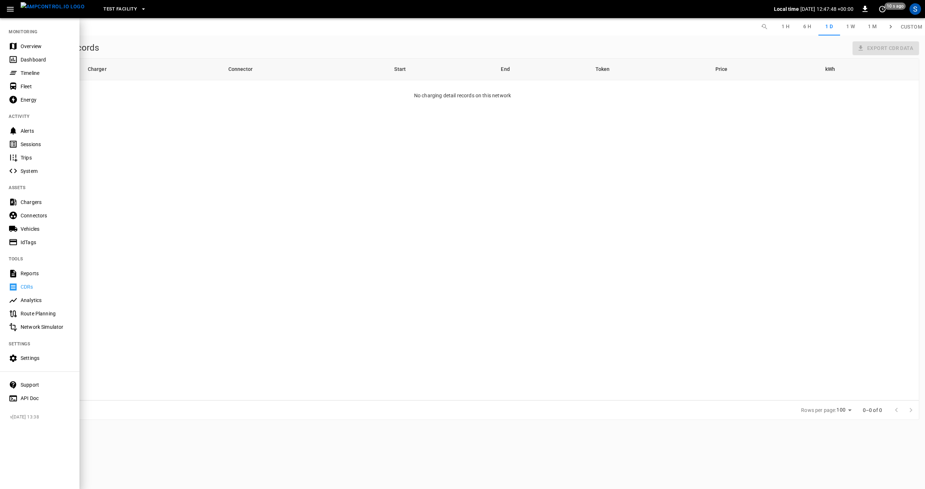
click at [30, 299] on div "Analytics" at bounding box center [46, 299] width 50 height 7
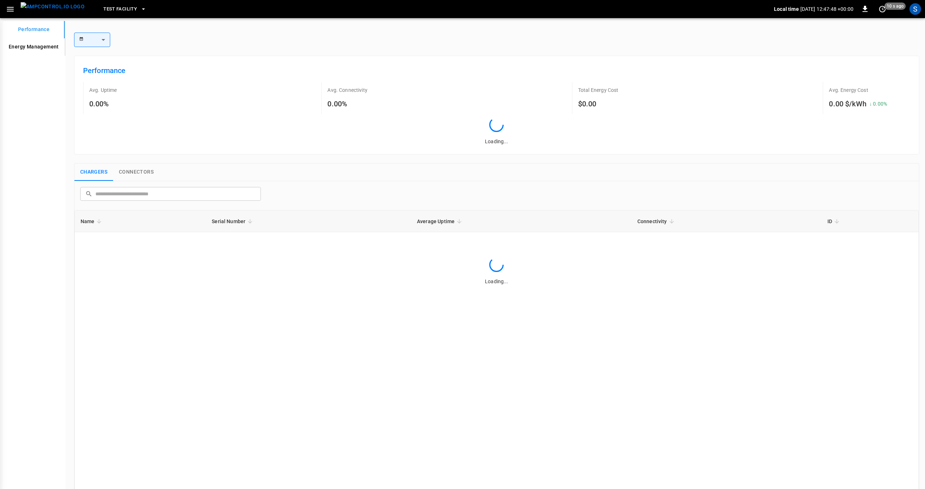
type input "**********"
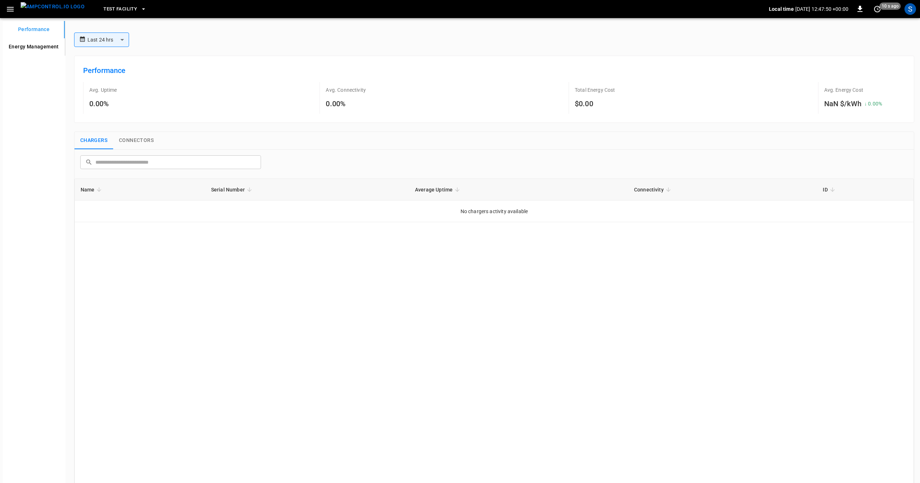
click at [9, 9] on icon "button" at bounding box center [10, 9] width 7 height 5
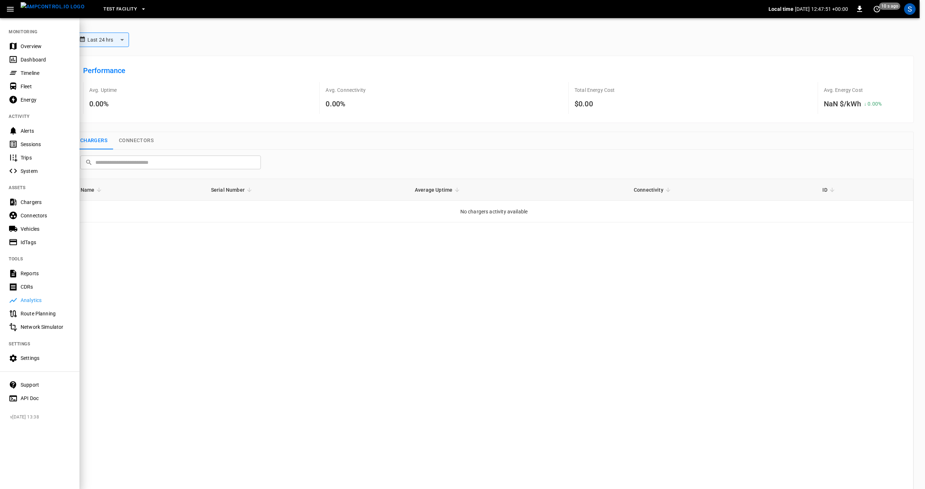
click at [25, 313] on div "Route Planning" at bounding box center [46, 313] width 50 height 7
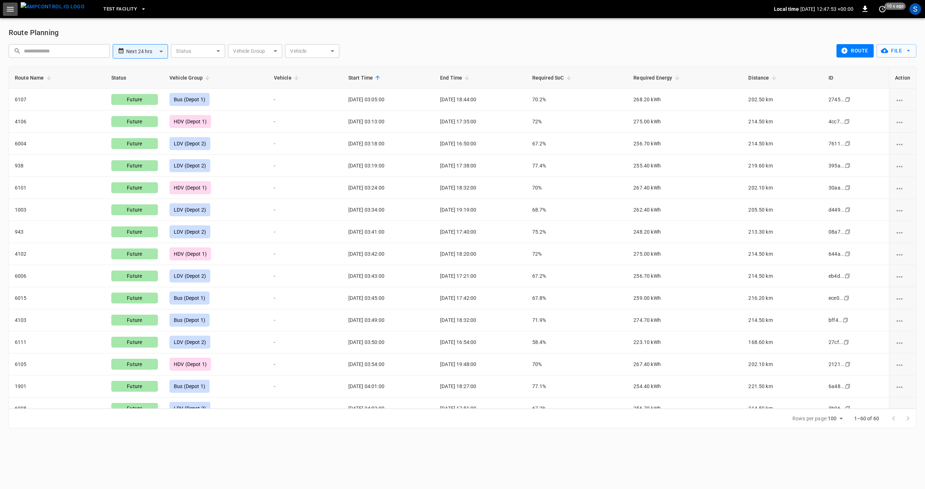
click at [7, 10] on icon "button" at bounding box center [10, 9] width 7 height 5
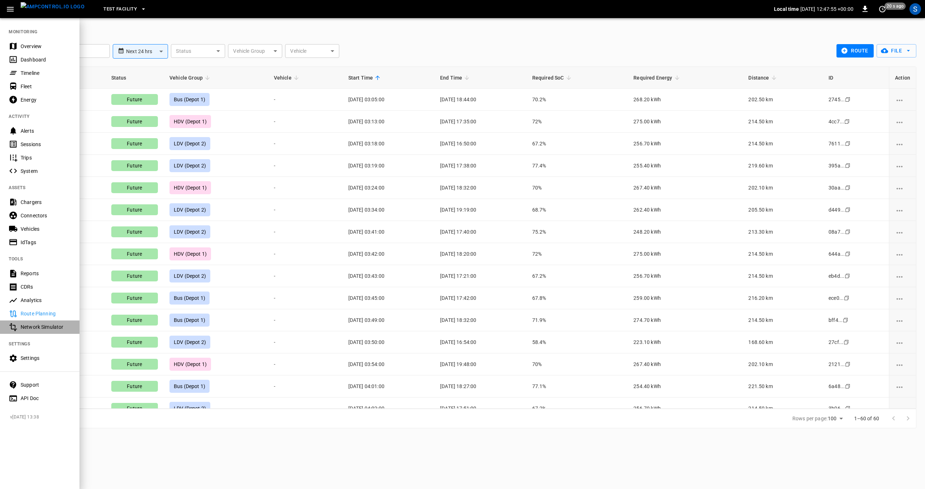
click at [25, 325] on div "Network Simulator" at bounding box center [46, 326] width 50 height 7
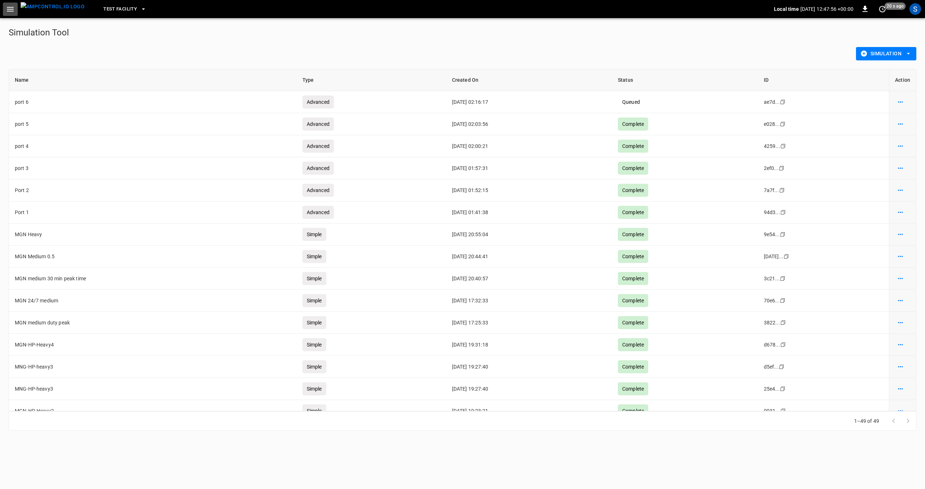
click at [7, 8] on icon "button" at bounding box center [10, 9] width 9 height 9
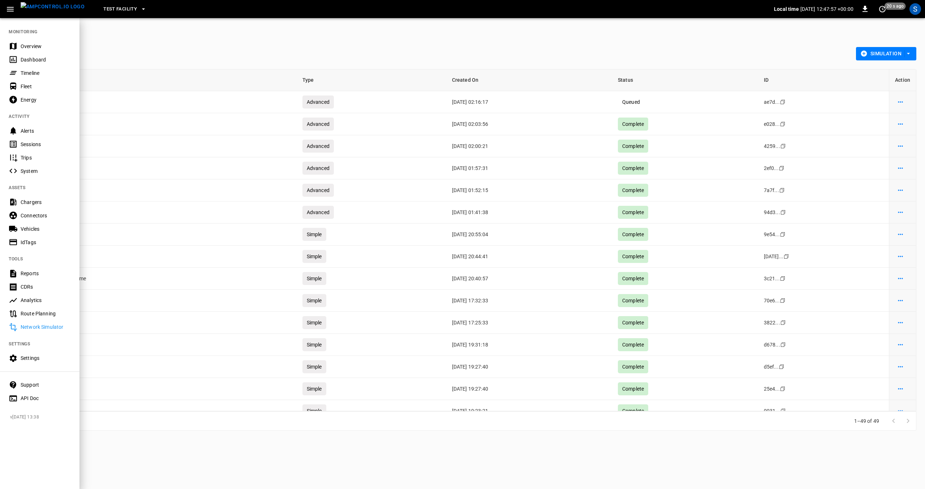
click at [24, 360] on div "Settings" at bounding box center [46, 357] width 50 height 7
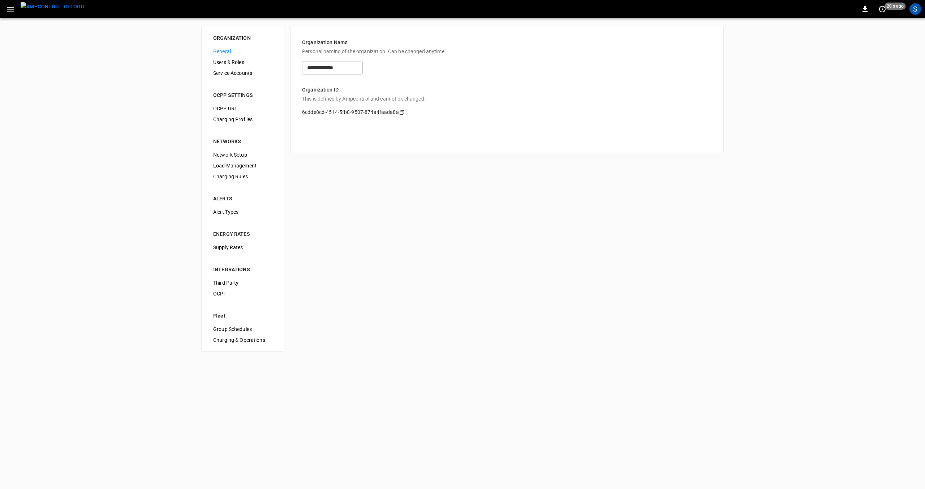
click at [13, 6] on icon "button" at bounding box center [10, 9] width 9 height 9
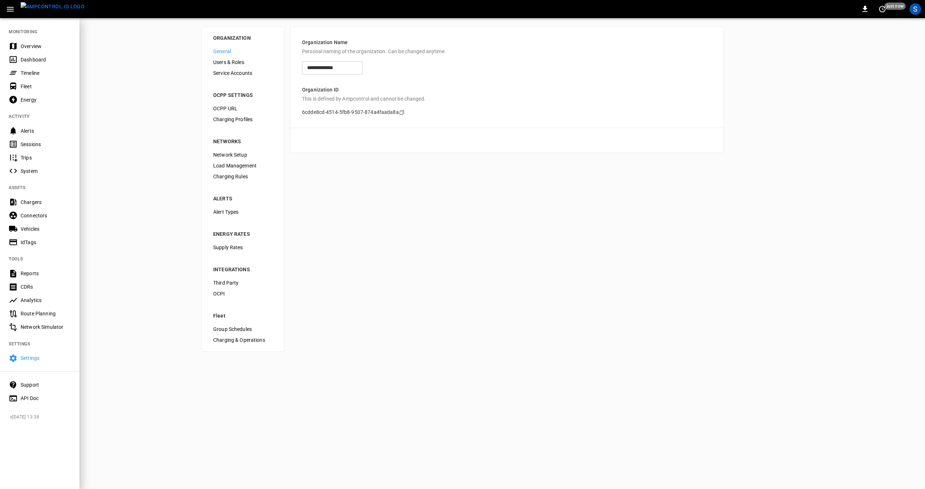
click at [30, 41] on div "Overview" at bounding box center [40, 45] width 80 height 13
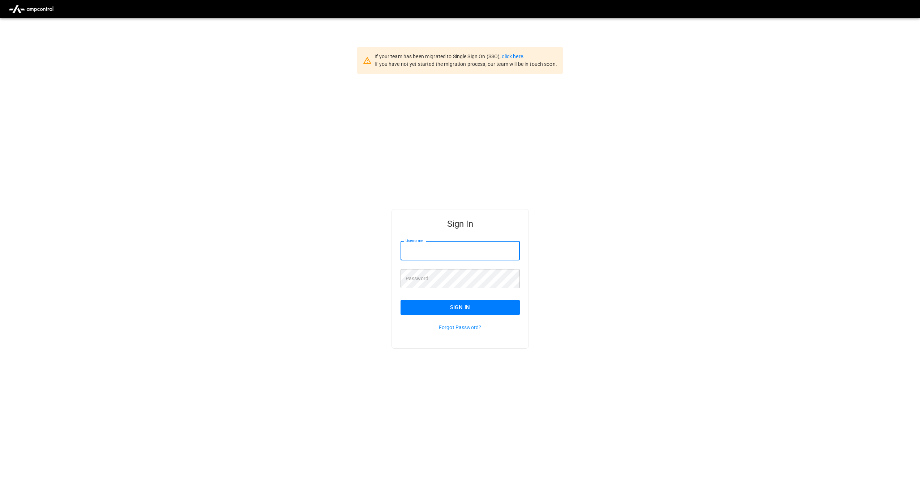
click at [478, 250] on input "Username" at bounding box center [459, 250] width 119 height 19
click at [587, 277] on div "Sign In Username Username Password Password Sign In Forgot Password?" at bounding box center [460, 290] width 920 height 433
click at [467, 254] on input "Username" at bounding box center [459, 250] width 119 height 19
type input "**********"
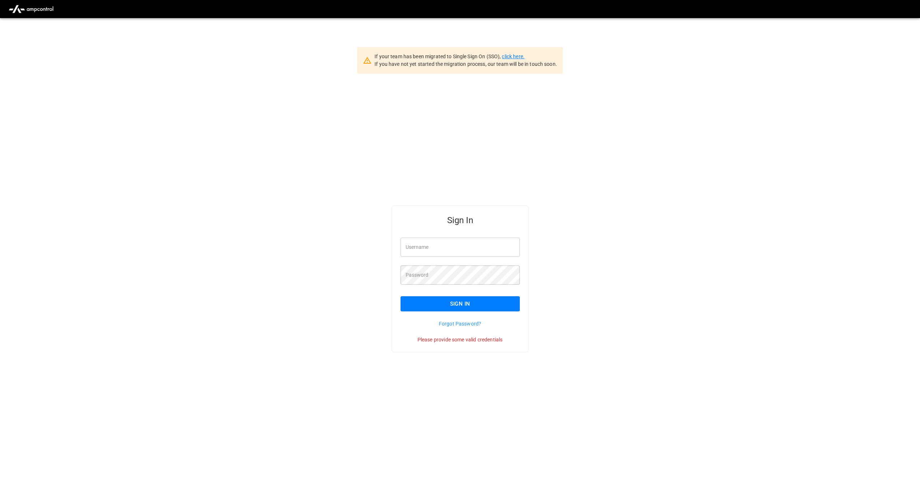
click at [519, 53] on link "click here." at bounding box center [513, 56] width 22 height 6
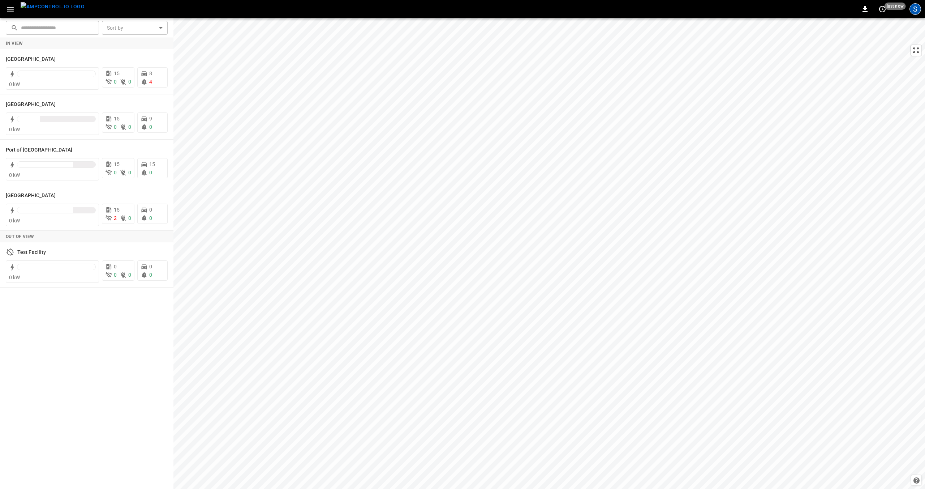
click at [914, 11] on div "S" at bounding box center [916, 9] width 12 height 12
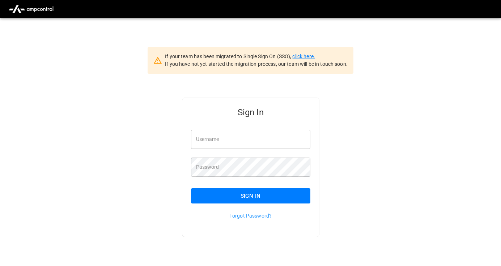
click at [306, 55] on link "click here." at bounding box center [303, 56] width 22 height 6
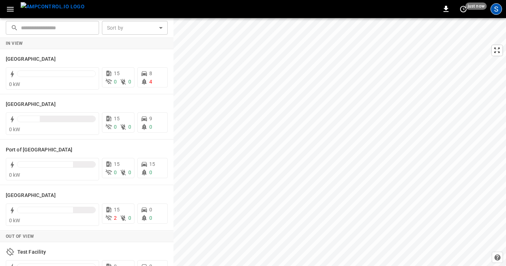
click at [497, 10] on div "S" at bounding box center [496, 9] width 12 height 12
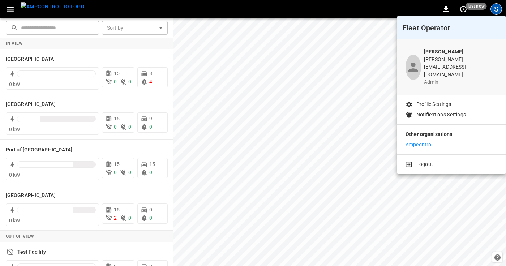
click at [421, 141] on p "Ampcontrol" at bounding box center [419, 145] width 27 height 8
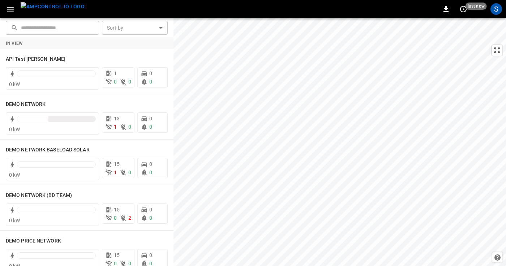
click at [495, 10] on div "S" at bounding box center [496, 9] width 12 height 12
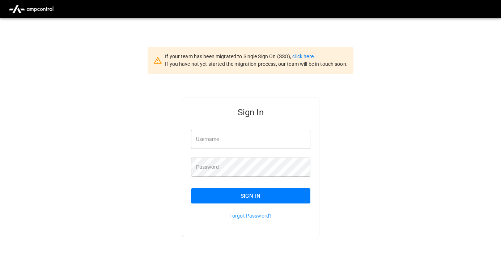
type input "**********"
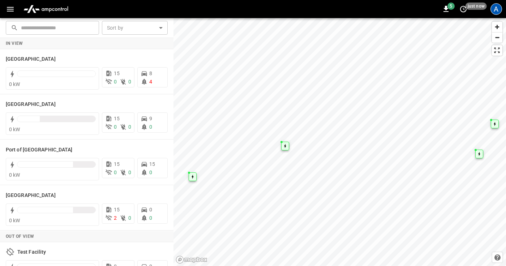
click at [498, 11] on div "A" at bounding box center [496, 9] width 12 height 12
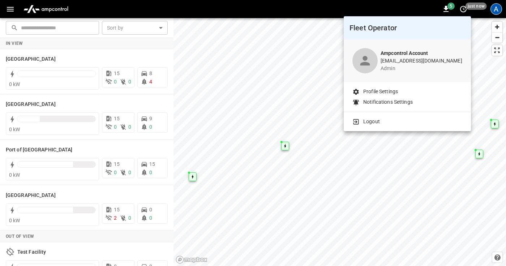
click at [498, 9] on div at bounding box center [253, 133] width 506 height 266
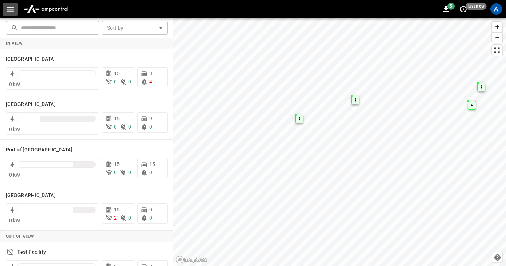
click at [7, 9] on icon "button" at bounding box center [10, 9] width 9 height 9
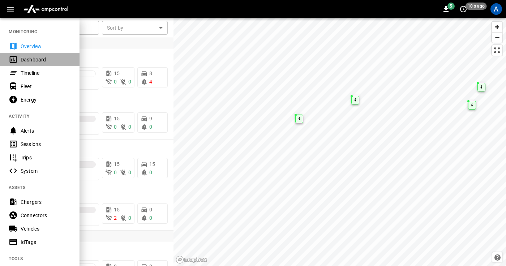
click at [23, 57] on div "Dashboard" at bounding box center [46, 59] width 50 height 7
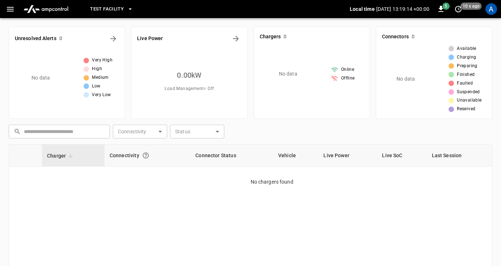
click at [113, 8] on span "Test Facility" at bounding box center [107, 9] width 34 height 8
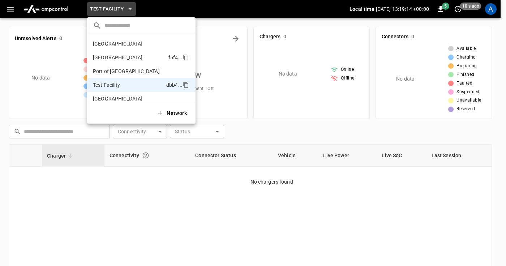
scroll to position [6, 0]
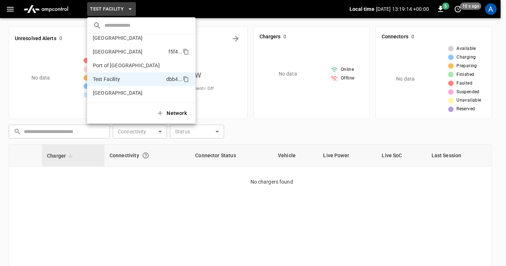
click at [113, 54] on p "[GEOGRAPHIC_DATA]" at bounding box center [118, 51] width 50 height 7
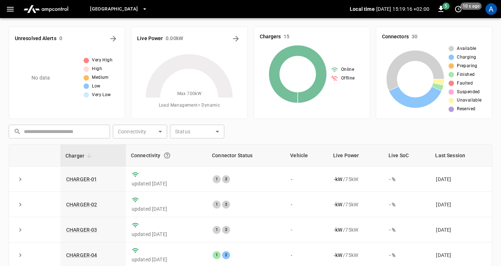
click at [9, 10] on icon "button" at bounding box center [10, 9] width 9 height 9
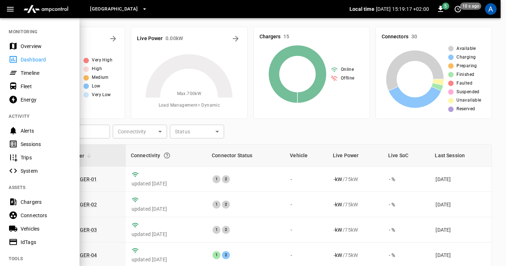
click at [28, 96] on div "Energy" at bounding box center [46, 99] width 50 height 7
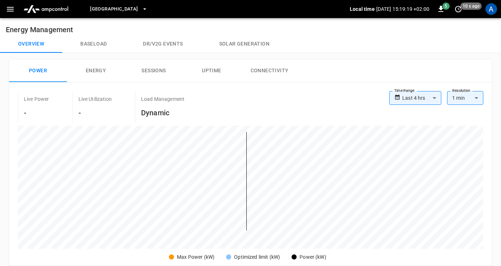
click at [16, 11] on button "button" at bounding box center [10, 9] width 15 height 13
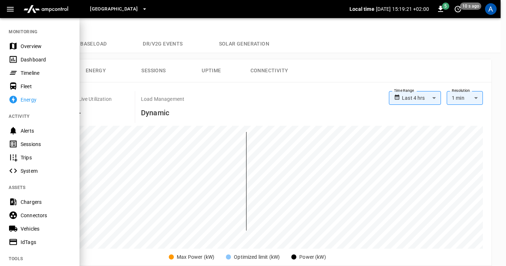
click at [26, 84] on div "Fleet" at bounding box center [46, 86] width 50 height 7
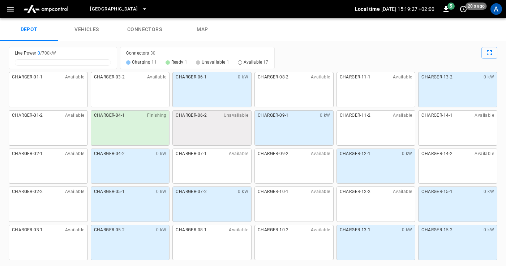
click at [10, 11] on icon "button" at bounding box center [10, 9] width 7 height 5
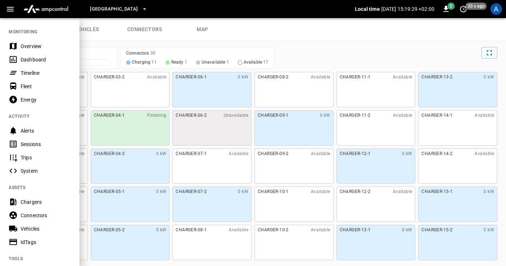
click at [24, 72] on div "Timeline" at bounding box center [46, 72] width 50 height 7
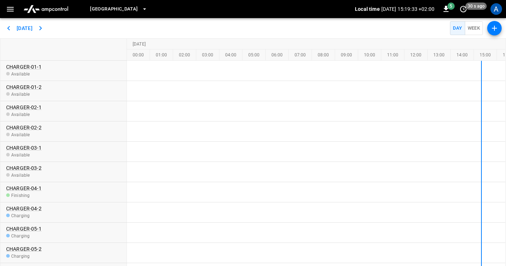
click at [129, 9] on span "[GEOGRAPHIC_DATA]" at bounding box center [114, 9] width 48 height 8
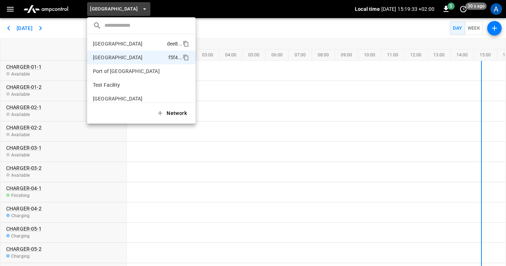
scroll to position [6, 0]
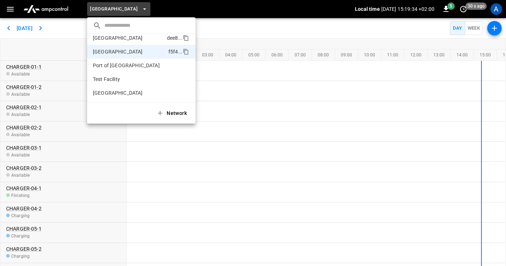
click at [121, 38] on p "[GEOGRAPHIC_DATA]" at bounding box center [118, 37] width 50 height 7
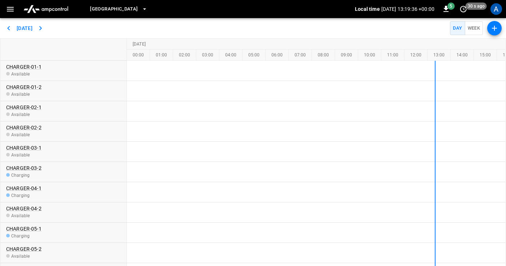
click at [100, 8] on span "[GEOGRAPHIC_DATA]" at bounding box center [114, 9] width 48 height 8
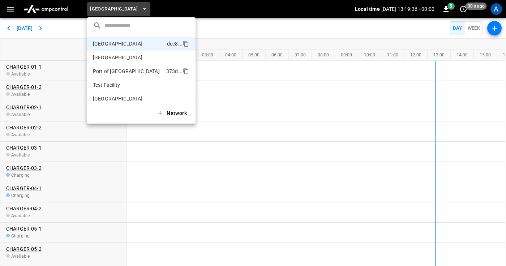
click at [102, 76] on li "[GEOGRAPHIC_DATA] 373d ..." at bounding box center [141, 71] width 108 height 14
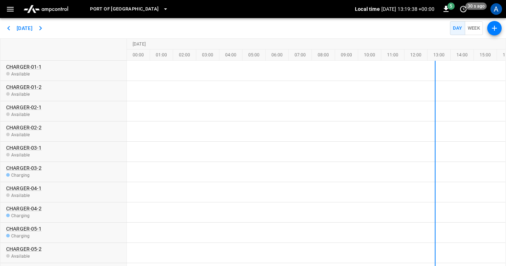
click at [110, 11] on span "Port of [GEOGRAPHIC_DATA]" at bounding box center [124, 9] width 69 height 8
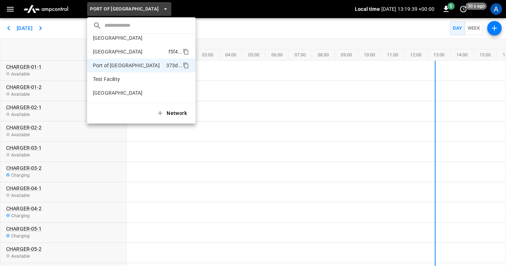
click at [113, 53] on p "[GEOGRAPHIC_DATA]" at bounding box center [118, 51] width 50 height 7
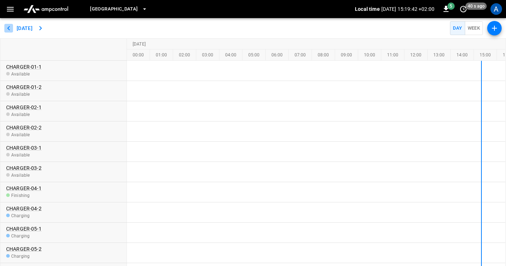
click at [8, 27] on icon "button" at bounding box center [8, 28] width 9 height 9
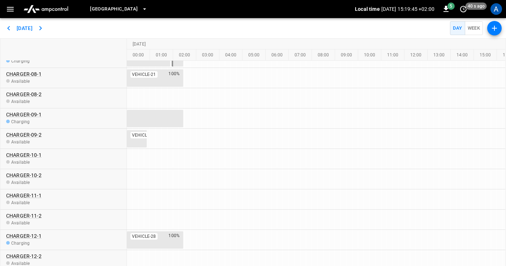
scroll to position [0, 0]
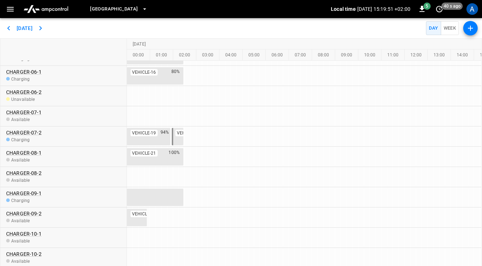
click at [446, 27] on button "Week" at bounding box center [450, 28] width 18 height 14
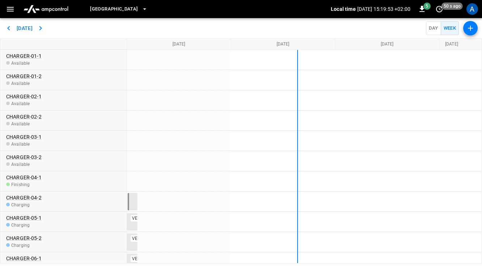
click at [426, 26] on button "Day" at bounding box center [433, 28] width 15 height 14
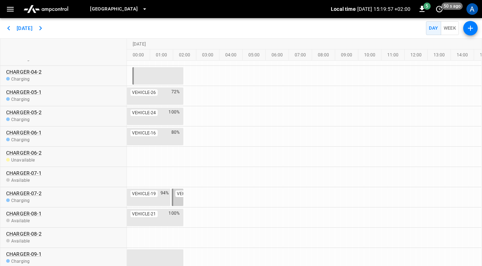
click at [176, 201] on div "VEHICLE-19 98%" at bounding box center [178, 197] width 12 height 17
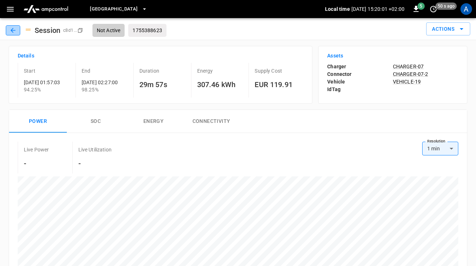
click at [11, 31] on icon "button" at bounding box center [12, 30] width 5 height 5
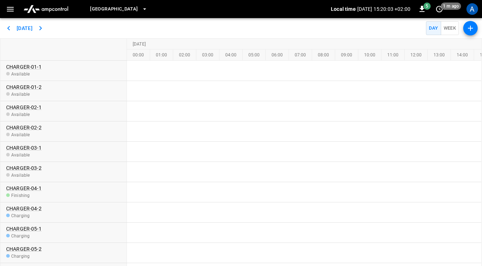
click at [9, 8] on icon "button" at bounding box center [10, 9] width 9 height 9
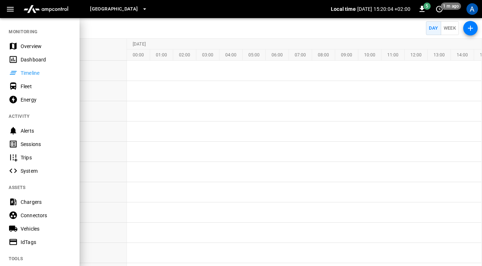
click at [26, 87] on div "Fleet" at bounding box center [46, 86] width 50 height 7
